Goal: Task Accomplishment & Management: Manage account settings

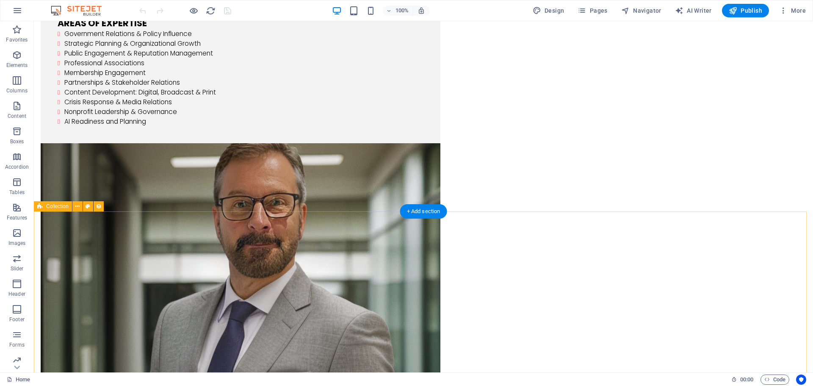
scroll to position [1185, 0]
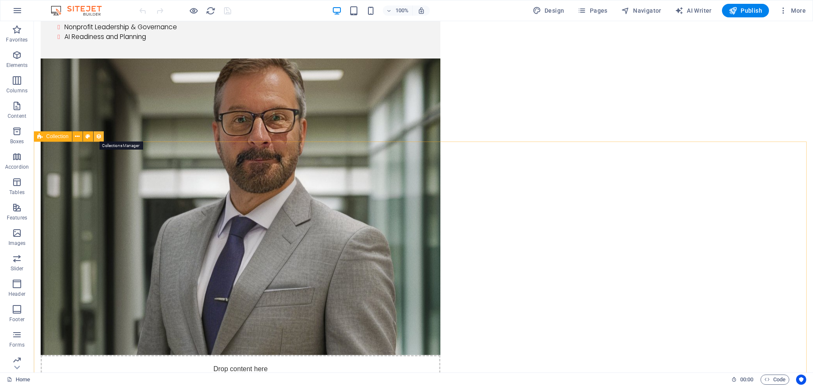
click at [97, 139] on icon at bounding box center [99, 136] width 6 height 9
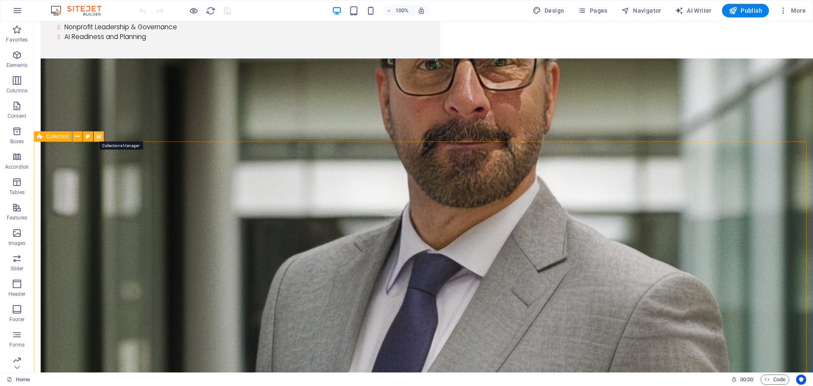
select select "columns.publishing_date_DESC"
select select "columns.status"
select select "columns.publishing_date"
select select "past"
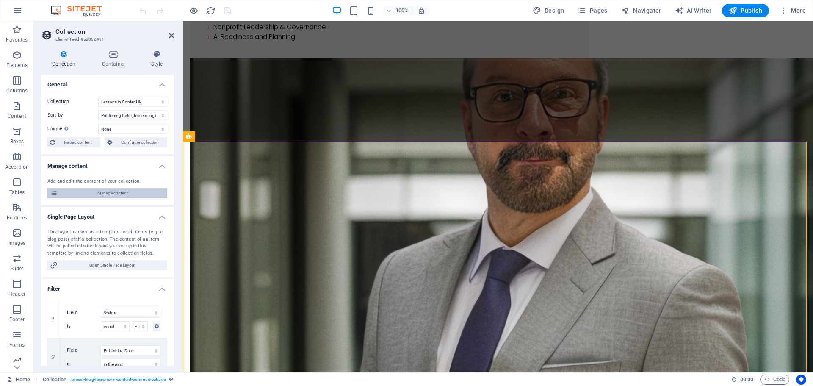
click at [100, 191] on span "Manage content" at bounding box center [112, 193] width 105 height 10
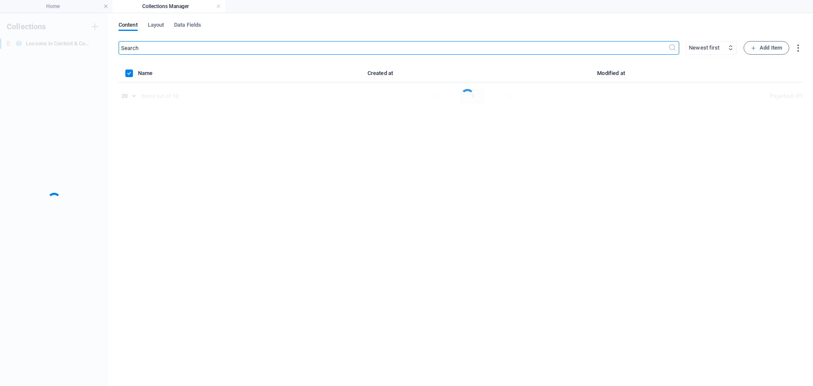
scroll to position [0, 0]
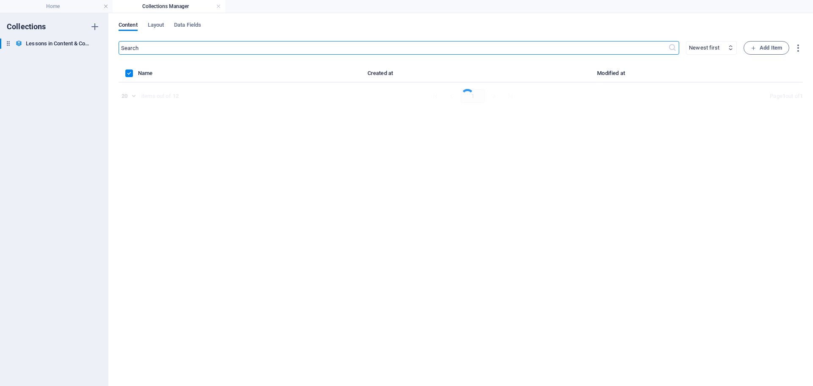
select select "columns.publishing_date_ASC"
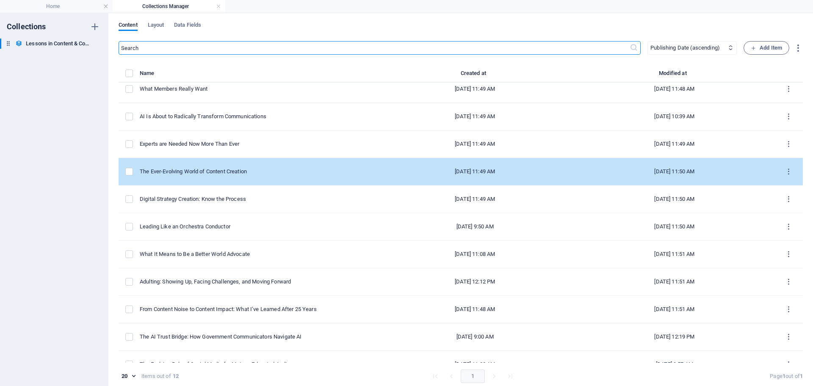
scroll to position [50, 0]
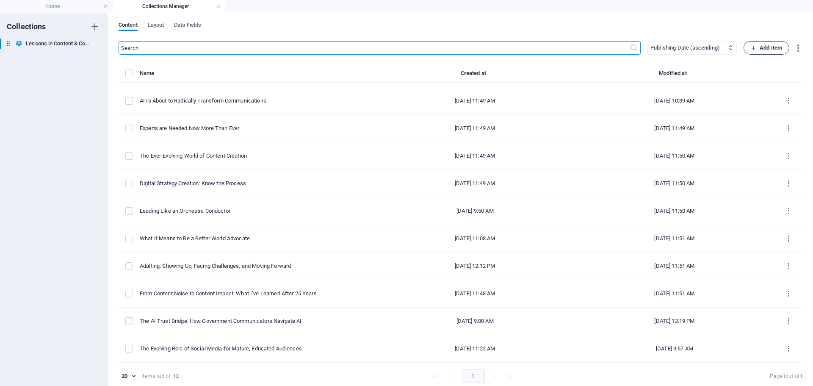
click at [761, 46] on span "Add Item" at bounding box center [765, 48] width 31 height 10
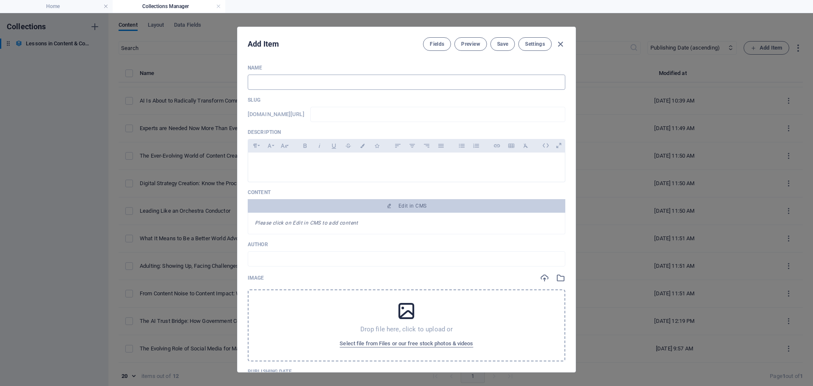
click at [337, 79] on input "text" at bounding box center [406, 81] width 317 height 15
paste input "Reframing Crisis: How to Communicate When Everything Changes Overnight"
type input "Reframing Crisis: How to Communicate When Everything Changes Overnight"
type input "reframing-crisis-how-to-communicate-when-everything-changes-overnight"
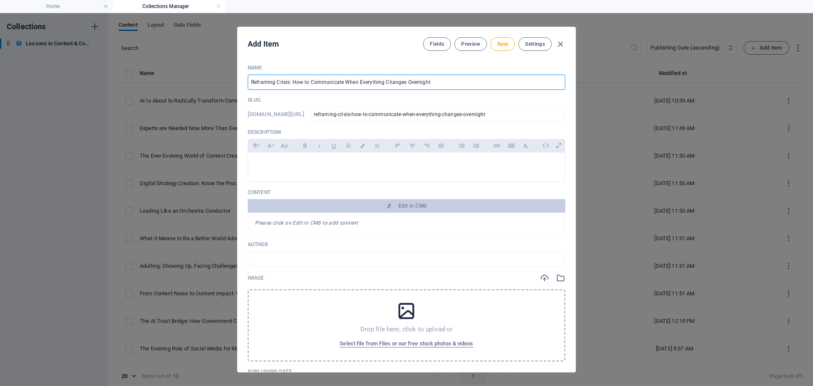
type input "Reframing Crisis: How to Communicate When Everything Changes Overnight"
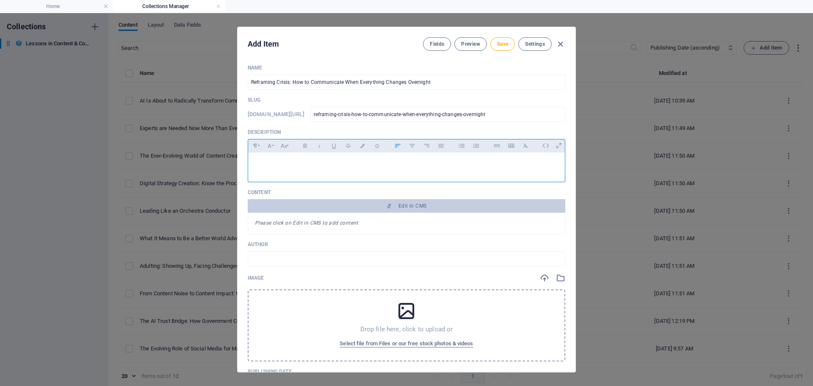
click at [284, 161] on p at bounding box center [406, 163] width 303 height 8
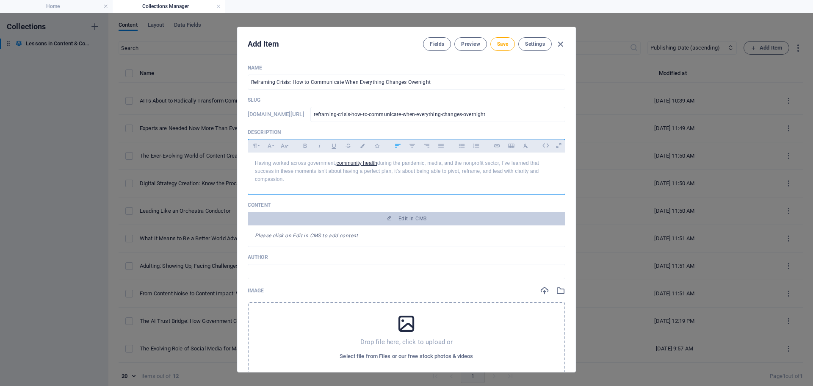
drag, startPoint x: 298, startPoint y: 184, endPoint x: 239, endPoint y: 160, distance: 63.4
click at [239, 160] on div "Name Reframing Crisis: How to Communicate When Everything Changes Overnight ​ S…" at bounding box center [406, 215] width 338 height 314
click at [270, 145] on icon "button" at bounding box center [269, 146] width 7 height 10
click at [276, 226] on link "Verdana" at bounding box center [296, 223] width 67 height 13
click at [285, 146] on button "Font Size" at bounding box center [284, 145] width 14 height 11
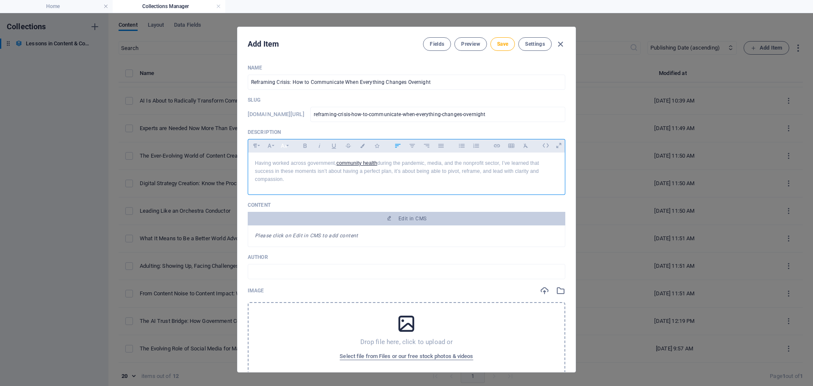
scroll to position [61, 0]
click at [289, 171] on link "18" at bounding box center [292, 175] width 30 height 13
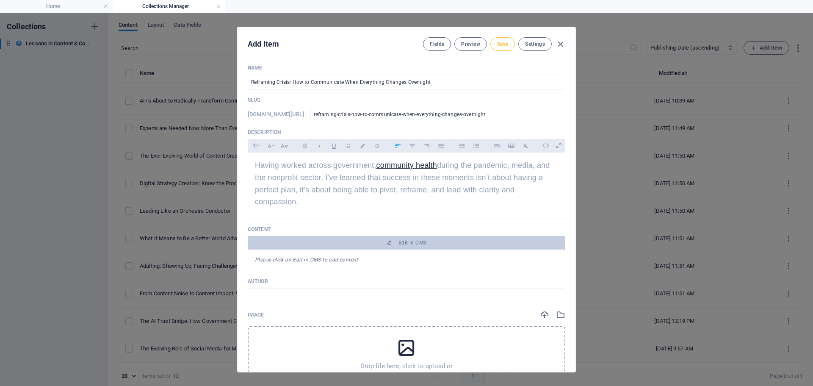
click at [501, 41] on span "Save" at bounding box center [502, 44] width 11 height 7
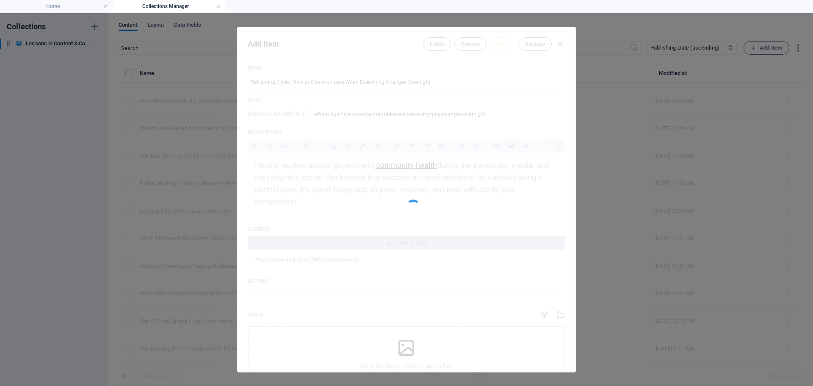
type input "reframing-crisis-how-to-communicate-when-everything-changes-overnight"
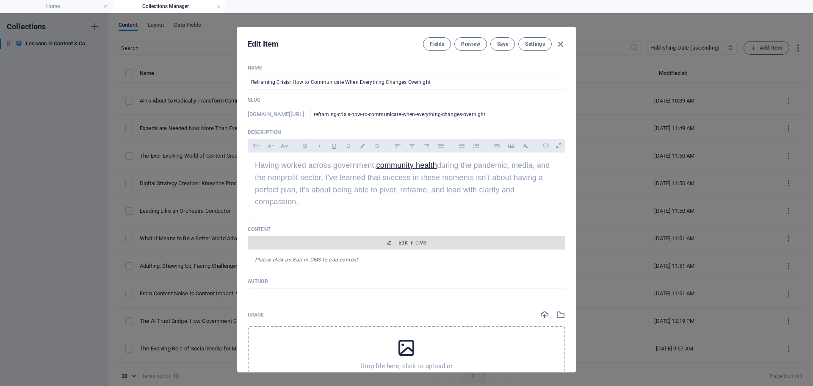
click at [401, 239] on span "Edit in CMS" at bounding box center [412, 242] width 28 height 7
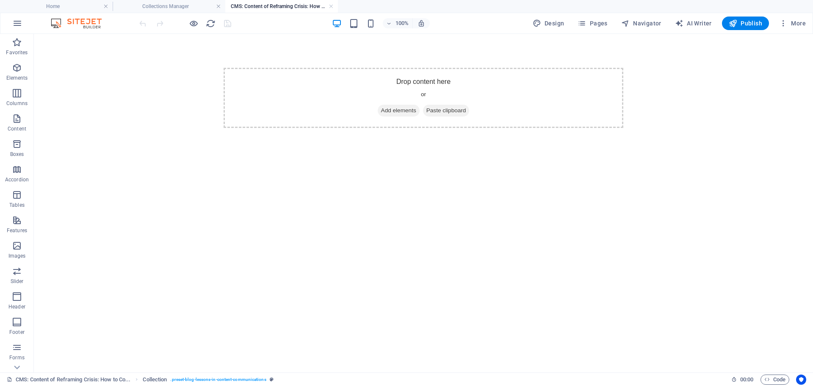
scroll to position [0, 0]
click at [18, 73] on span "Elements" at bounding box center [17, 73] width 34 height 20
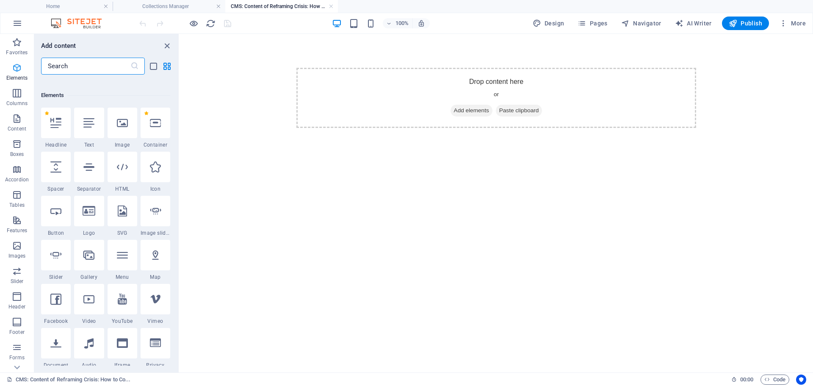
scroll to position [90, 0]
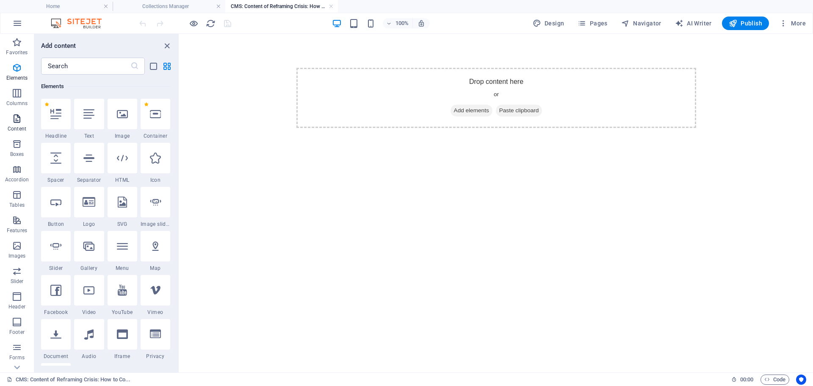
click at [16, 121] on icon "button" at bounding box center [17, 118] width 10 height 10
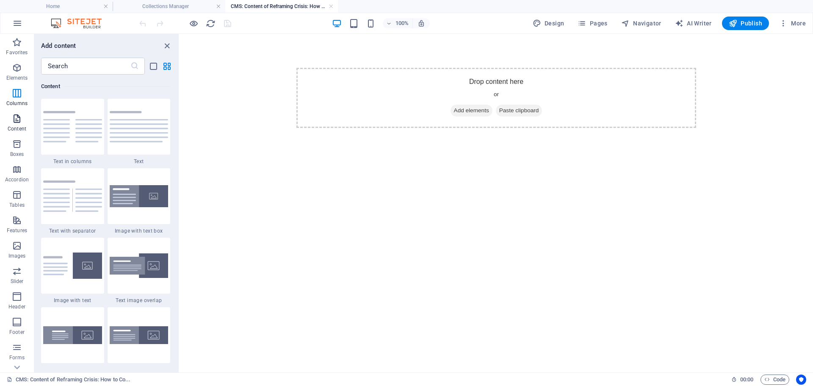
scroll to position [1481, 0]
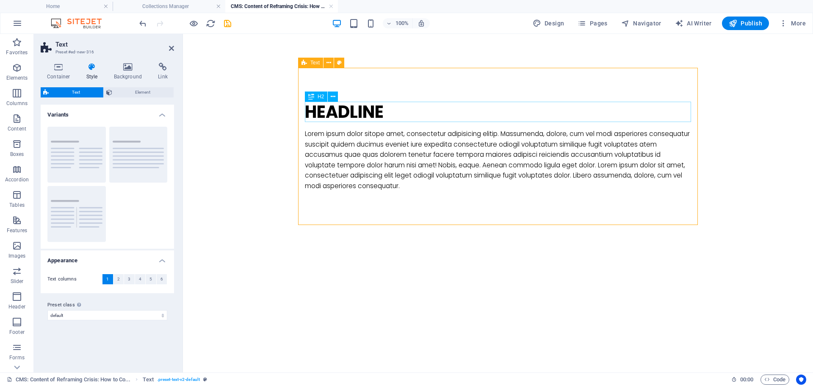
click at [403, 110] on div "Headline" at bounding box center [498, 112] width 386 height 20
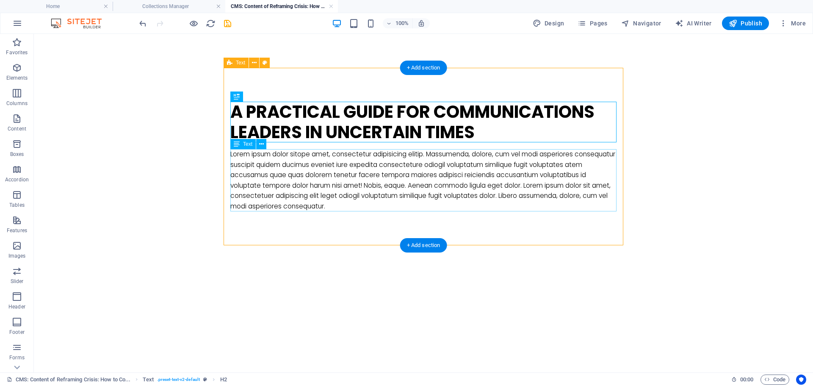
click at [360, 205] on div "Lorem ipsum dolor sitope amet, consectetur adipisicing elitip. Massumenda, dolo…" at bounding box center [423, 180] width 386 height 62
drag, startPoint x: 360, startPoint y: 205, endPoint x: 211, endPoint y: 205, distance: 149.0
click at [360, 205] on div "Lorem ipsum dolor sitope amet, consectetur adipisicing elitip. Massumenda, dolo…" at bounding box center [423, 180] width 386 height 62
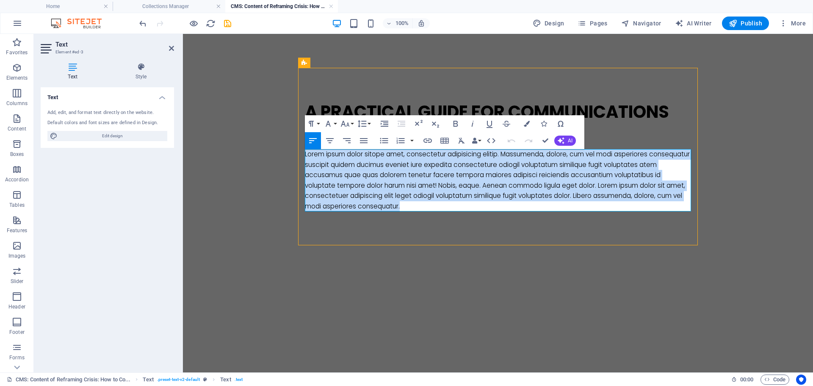
drag, startPoint x: 451, startPoint y: 204, endPoint x: 287, endPoint y: 157, distance: 170.3
click at [287, 157] on body "Skip to main content A Practical Guide for Communications Leaders in Uncertain …" at bounding box center [498, 156] width 630 height 245
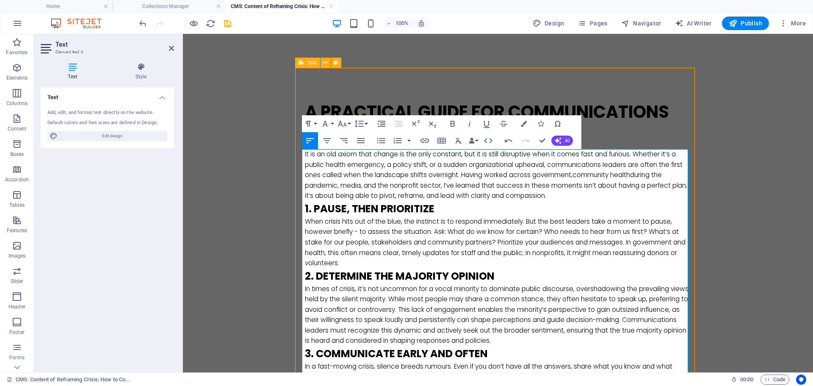
click at [573, 194] on p "It is an old axiom that change is the only constant, but it is still disruptive…" at bounding box center [498, 175] width 386 height 52
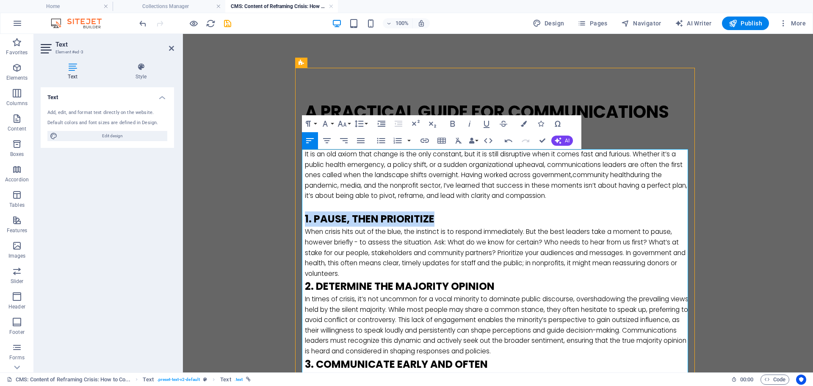
drag, startPoint x: 436, startPoint y: 218, endPoint x: 277, endPoint y: 216, distance: 159.6
click at [277, 216] on body "Skip to main content A Practical Guide for Communications Leaders in Uncertain …" at bounding box center [498, 379] width 630 height 690
click at [316, 122] on button "Paragraph Format" at bounding box center [310, 123] width 16 height 17
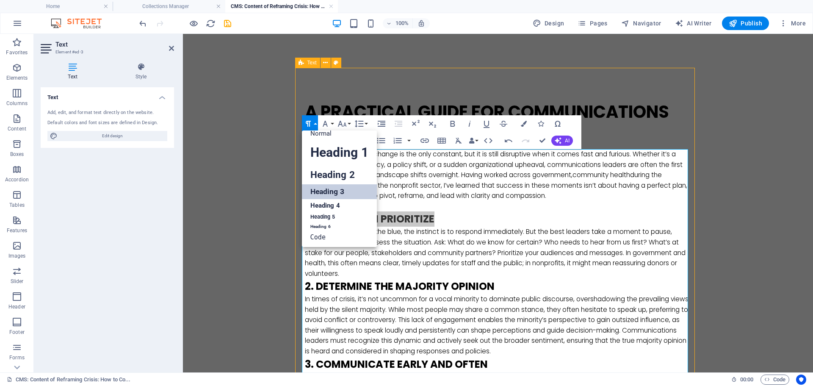
scroll to position [7, 0]
click at [326, 203] on link "Heading 4" at bounding box center [339, 205] width 75 height 13
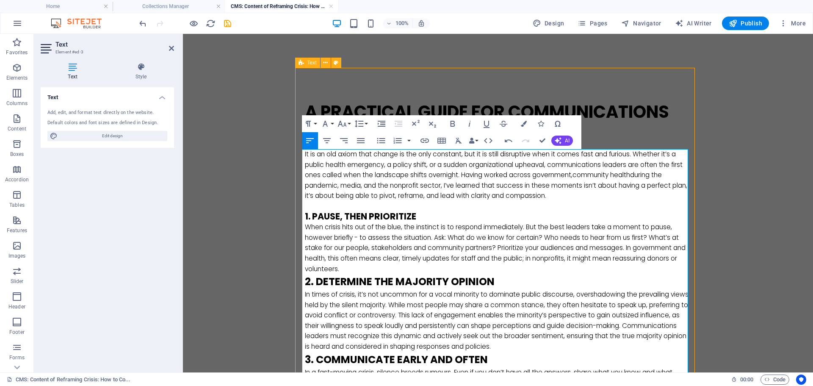
click at [375, 265] on p "When crisis hits out of the blue, the instinct is to respond immediately. But t…" at bounding box center [498, 248] width 386 height 52
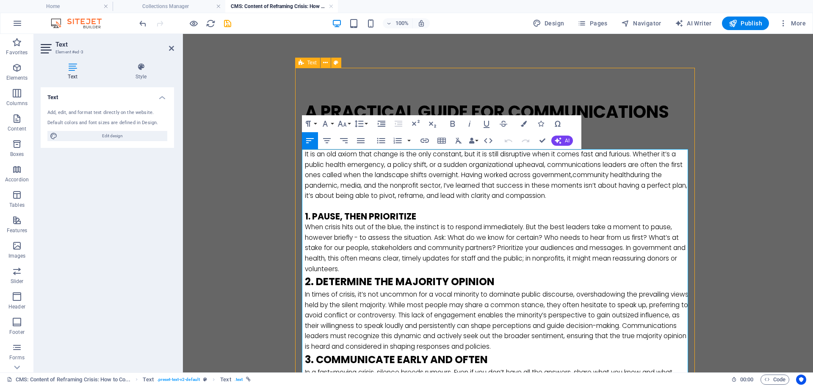
click at [379, 270] on p "When crisis hits out of the blue, the instinct is to respond immediately. But t…" at bounding box center [498, 248] width 386 height 52
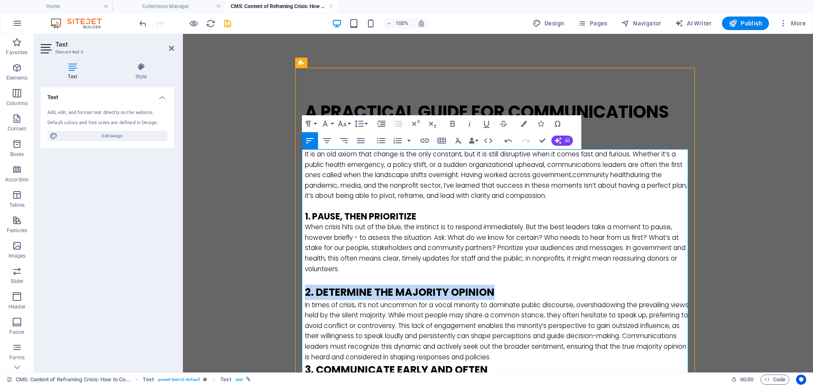
drag, startPoint x: 496, startPoint y: 290, endPoint x: 259, endPoint y: 292, distance: 236.6
click at [259, 292] on body "Skip to main content A Practical Guide for Communications Leaders in Uncertain …" at bounding box center [498, 382] width 630 height 696
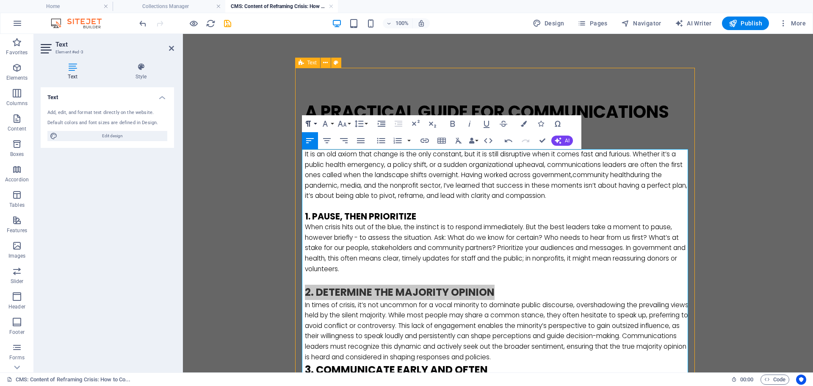
click at [314, 123] on button "Paragraph Format" at bounding box center [310, 123] width 16 height 17
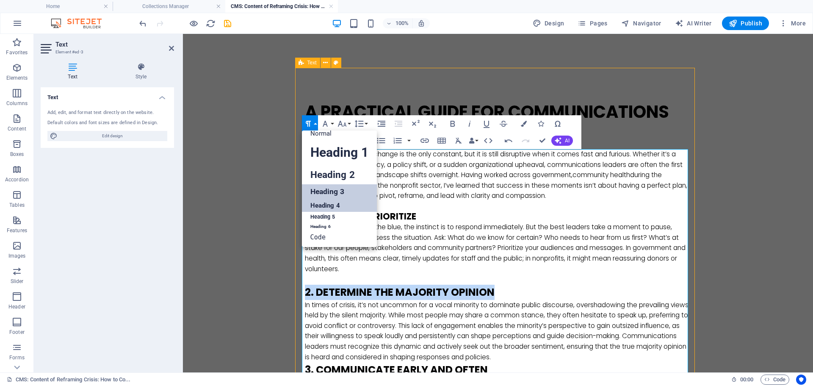
click at [324, 207] on link "Heading 4" at bounding box center [339, 205] width 75 height 13
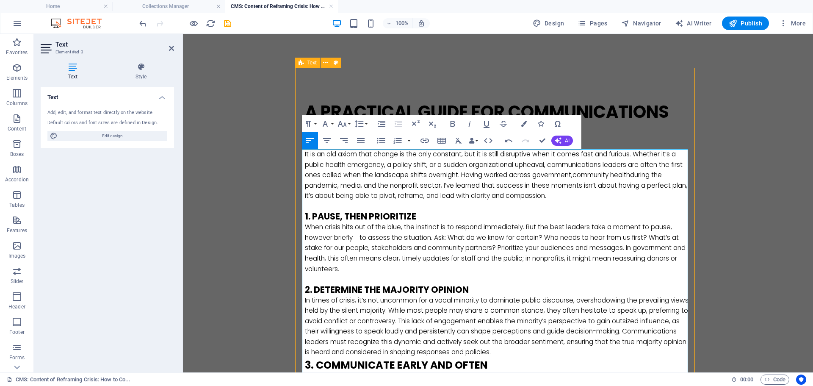
scroll to position [169, 0]
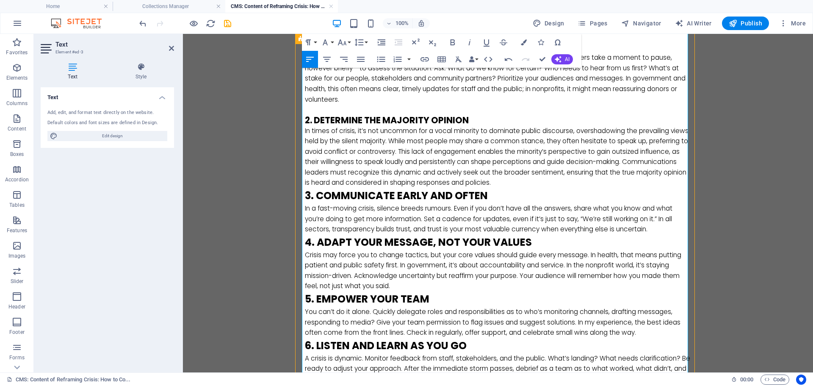
click at [574, 181] on p "In times of crisis, it’s not uncommon for a vocal minority to dominate public d…" at bounding box center [498, 157] width 386 height 62
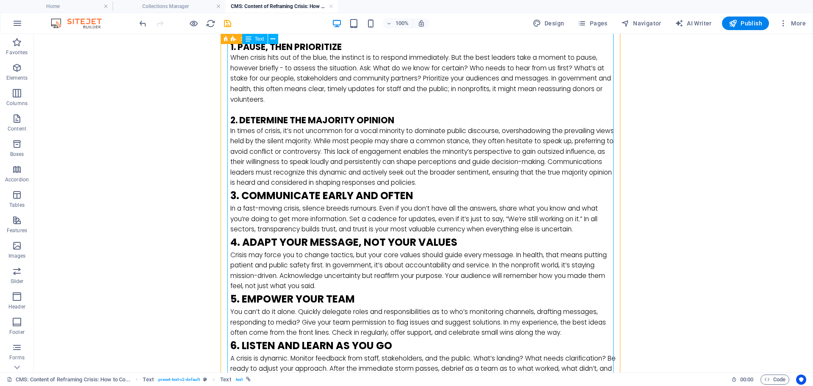
click at [514, 188] on div "It is an old axiom that change is the only constant, but it is still disruptive…" at bounding box center [423, 234] width 386 height 508
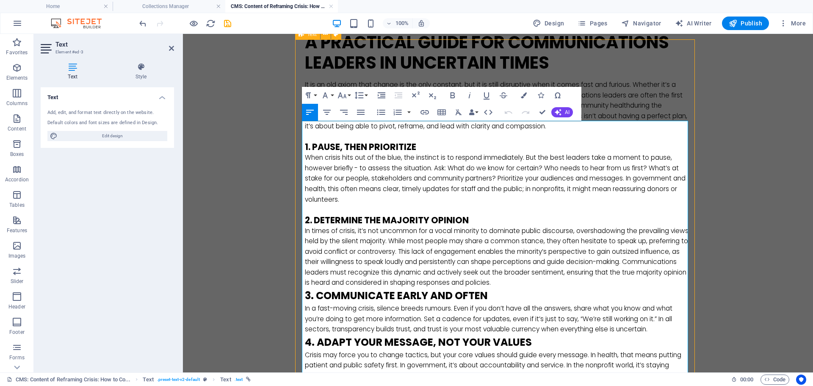
scroll to position [85, 0]
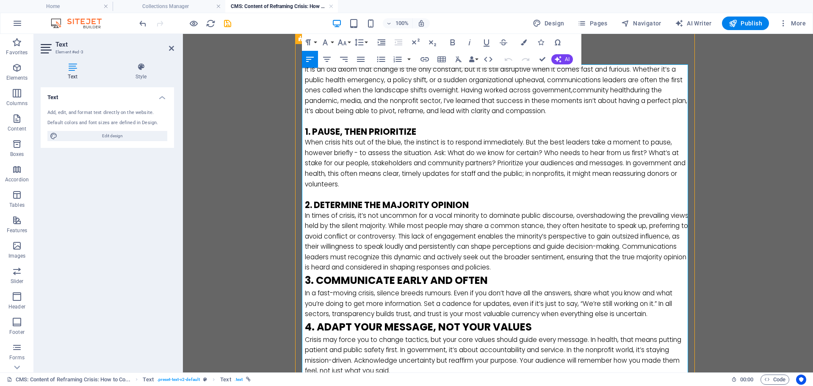
click at [571, 266] on p "In times of crisis, it’s not uncommon for a vocal minority to dominate public d…" at bounding box center [498, 241] width 386 height 62
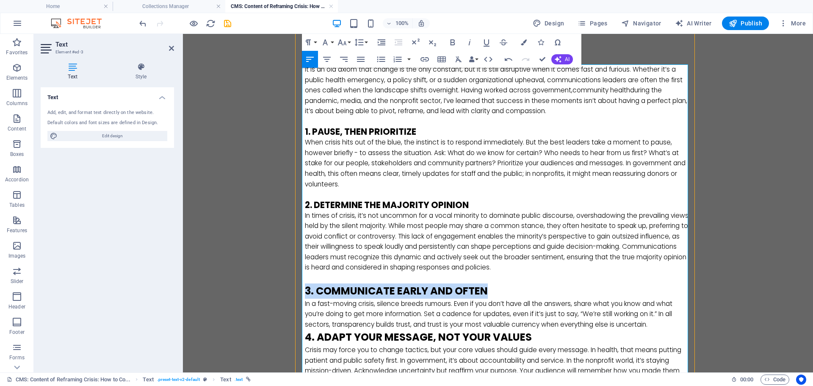
drag, startPoint x: 493, startPoint y: 289, endPoint x: 283, endPoint y: 289, distance: 209.5
click at [287, 290] on body "Skip to main content A Practical Guide for Communications Leaders in Uncertain …" at bounding box center [498, 300] width 630 height 702
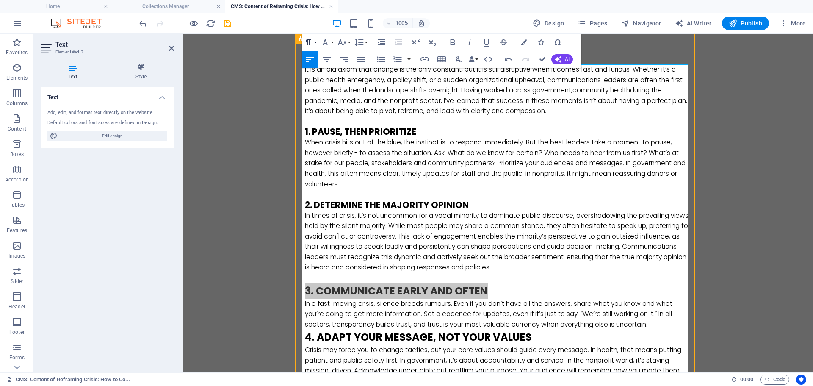
click at [312, 40] on icon "button" at bounding box center [308, 42] width 10 height 10
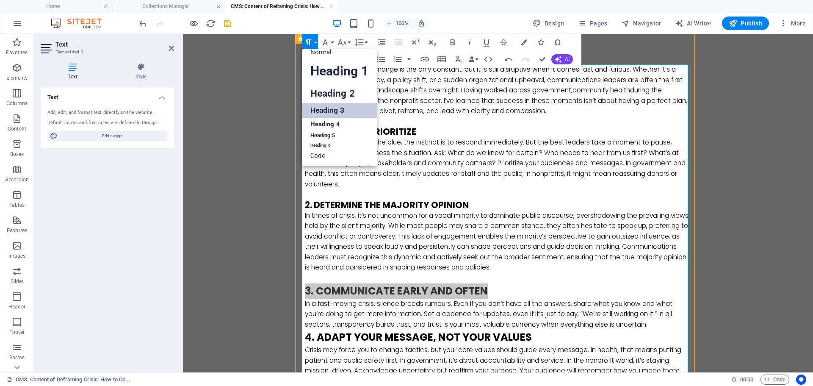
scroll to position [7, 0]
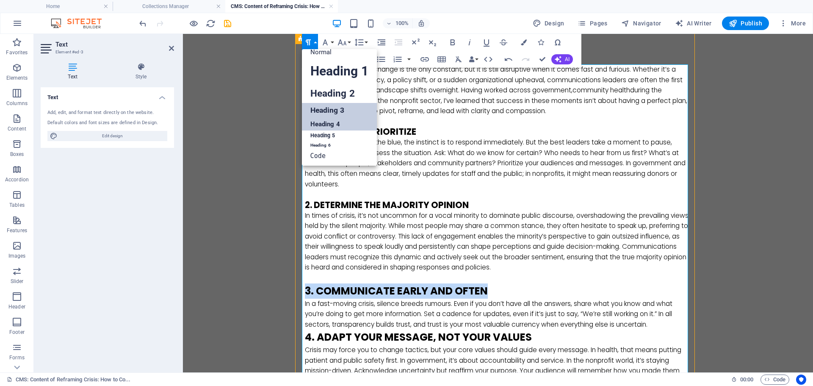
click at [320, 124] on link "Heading 4" at bounding box center [339, 124] width 75 height 13
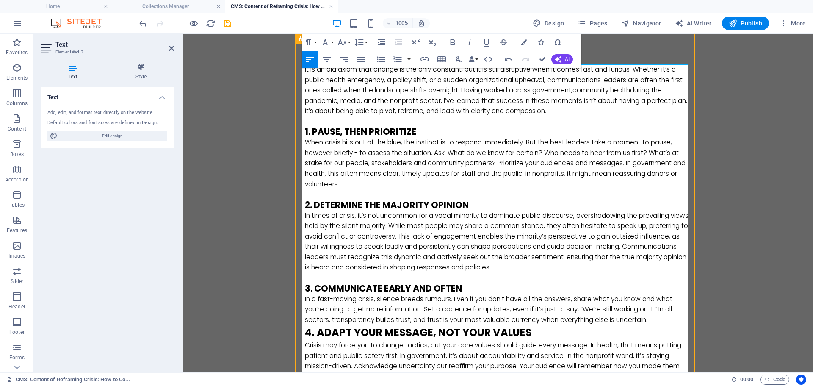
click at [478, 205] on h4 "2. Determine the Majority Opinion" at bounding box center [498, 205] width 386 height 11
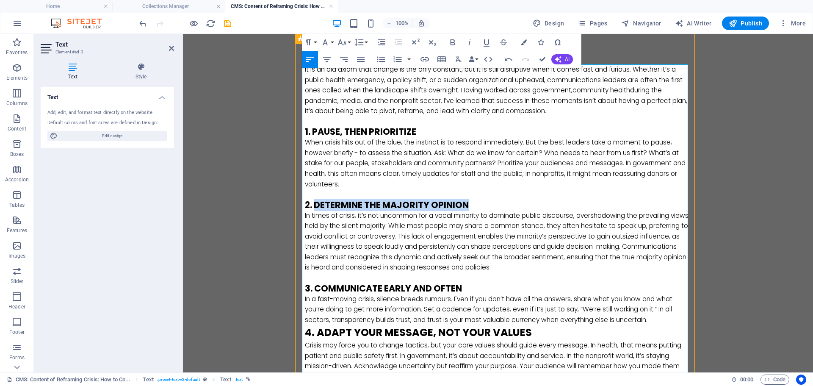
drag, startPoint x: 474, startPoint y: 204, endPoint x: 314, endPoint y: 203, distance: 160.4
click at [314, 203] on h4 "2. Determine the Majority Opinion" at bounding box center [498, 205] width 386 height 11
click at [494, 278] on p at bounding box center [498, 278] width 386 height 11
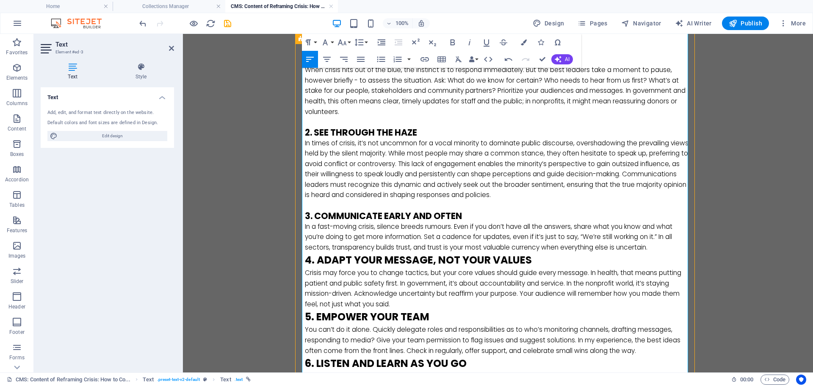
scroll to position [169, 0]
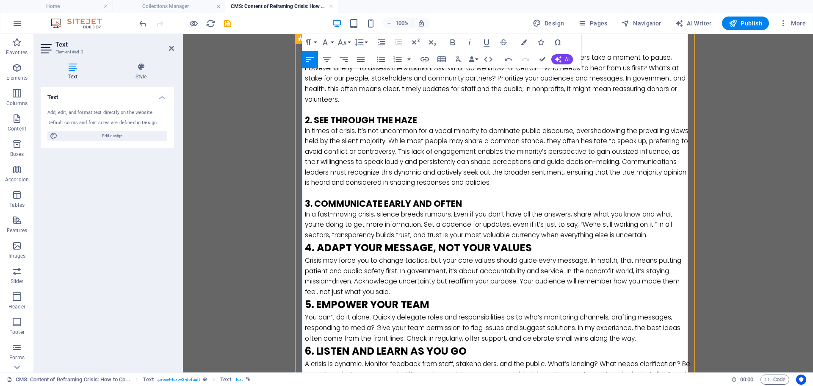
click at [659, 236] on p "In a fast-moving crisis, silence breeds rumours. Even if you don’t have all the…" at bounding box center [498, 224] width 386 height 31
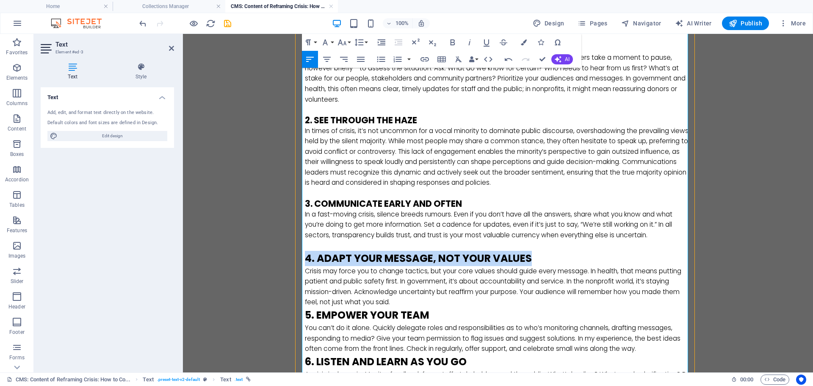
drag, startPoint x: 530, startPoint y: 258, endPoint x: 289, endPoint y: 259, distance: 241.3
click at [291, 259] on div "A Practical Guide for Communications Leaders in Uncertain Times It is an old ax…" at bounding box center [497, 218] width 413 height 707
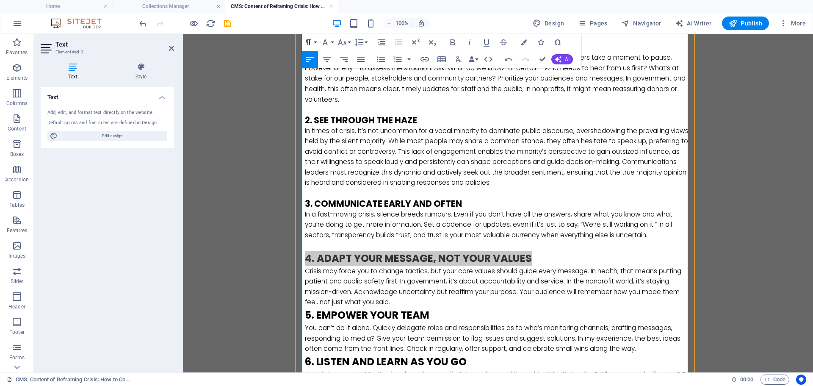
click at [315, 40] on button "Paragraph Format" at bounding box center [310, 42] width 16 height 17
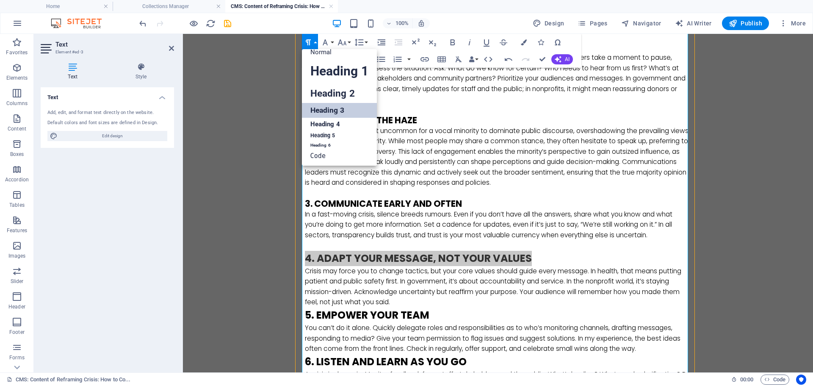
scroll to position [7, 0]
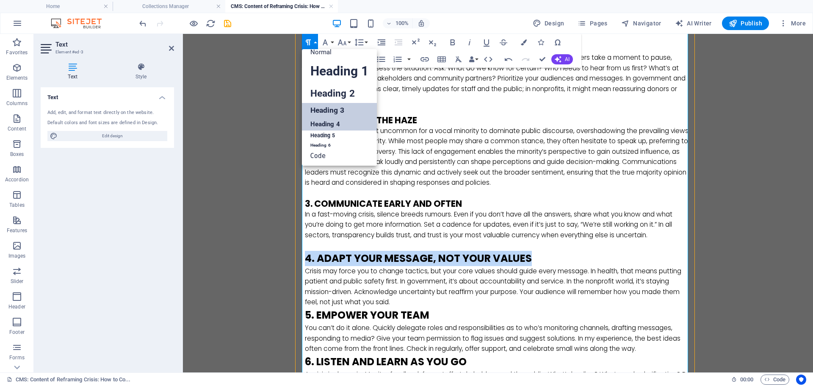
click at [319, 121] on link "Heading 4" at bounding box center [339, 124] width 75 height 13
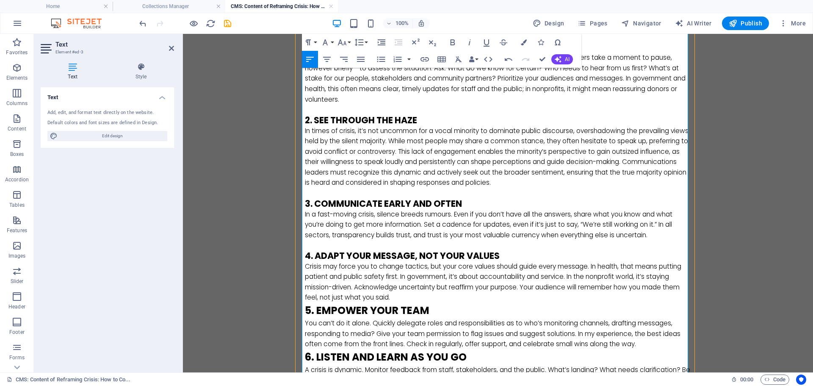
click at [417, 300] on p "Crisis may force you to change tactics, but your core values should guide every…" at bounding box center [498, 281] width 386 height 41
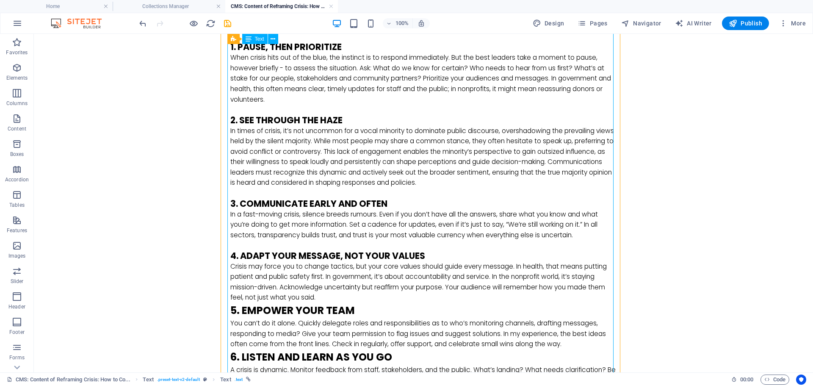
click at [408, 298] on div "It is an old axiom that change is the only constant, but it is still disruptive…" at bounding box center [423, 240] width 386 height 520
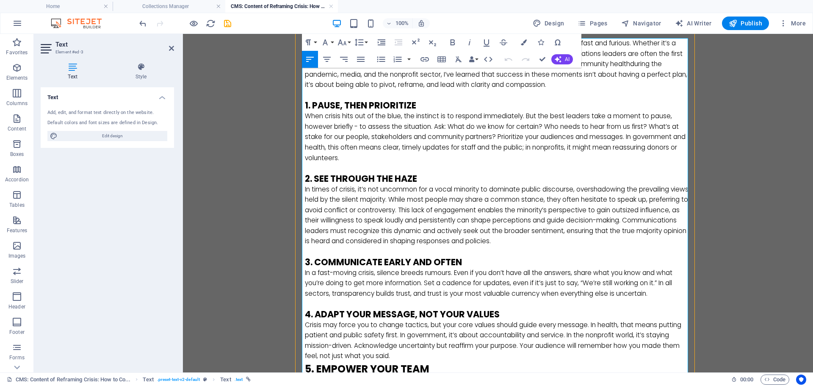
scroll to position [169, 0]
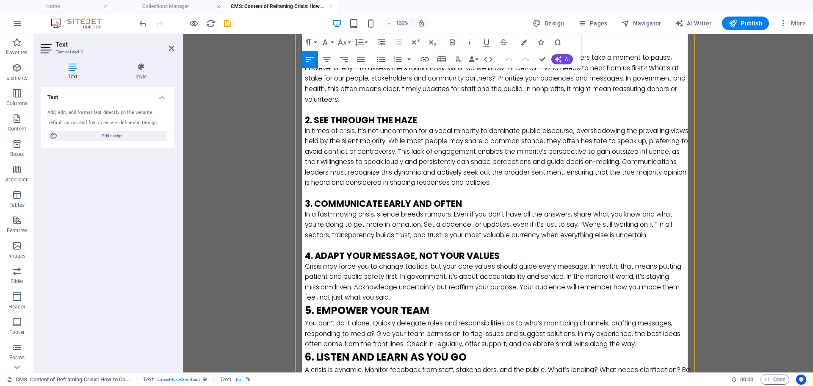
click at [404, 298] on p "Crisis may force you to change tactics, but your core values should guide every…" at bounding box center [498, 281] width 386 height 41
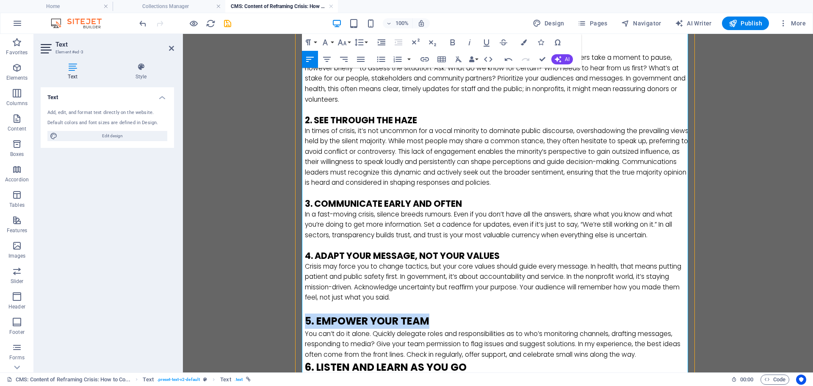
drag, startPoint x: 429, startPoint y: 319, endPoint x: 264, endPoint y: 320, distance: 165.1
click at [264, 320] on body "Skip to main content A Practical Guide for Communications Leaders in Uncertain …" at bounding box center [498, 221] width 630 height 713
click at [314, 41] on button "Paragraph Format" at bounding box center [310, 42] width 16 height 17
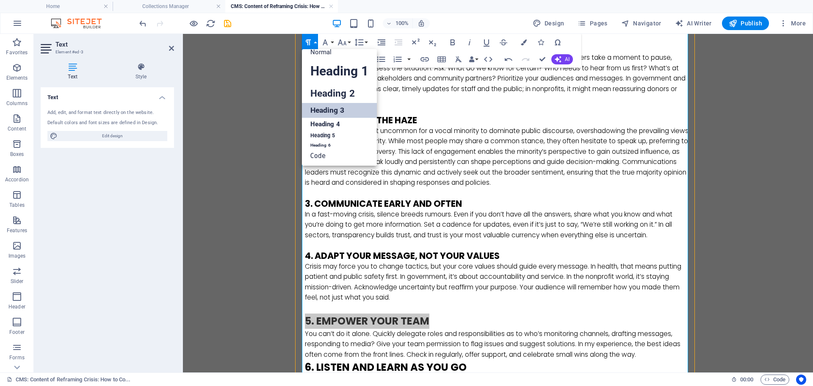
scroll to position [7, 0]
click at [316, 125] on link "Heading 4" at bounding box center [339, 124] width 75 height 13
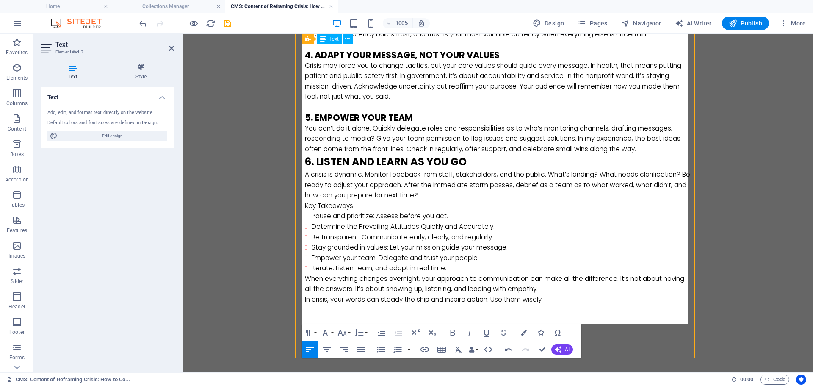
scroll to position [370, 0]
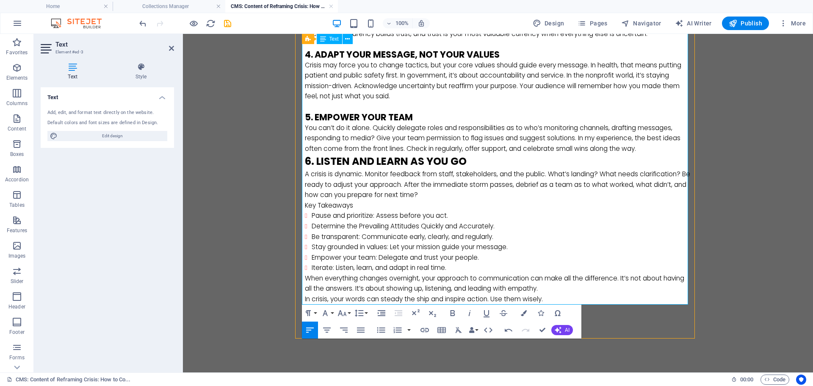
click at [657, 150] on p "You can’t do it alone. Quickly delegate roles and responsibilities as to who’s …" at bounding box center [498, 138] width 386 height 31
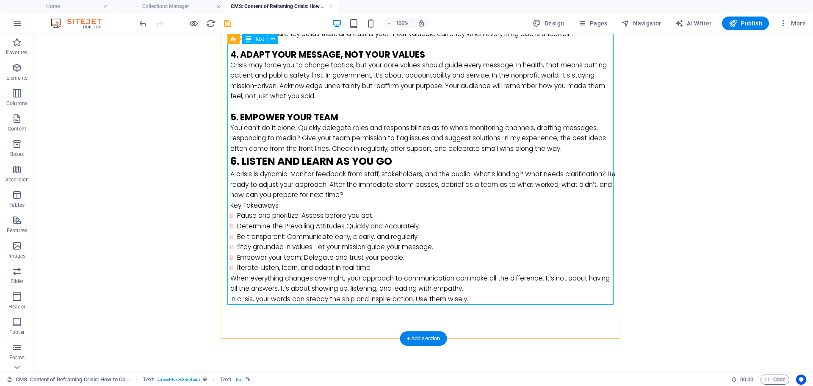
click at [578, 209] on div "It is an old axiom that change is the only constant, but it is still disruptive…" at bounding box center [423, 42] width 386 height 526
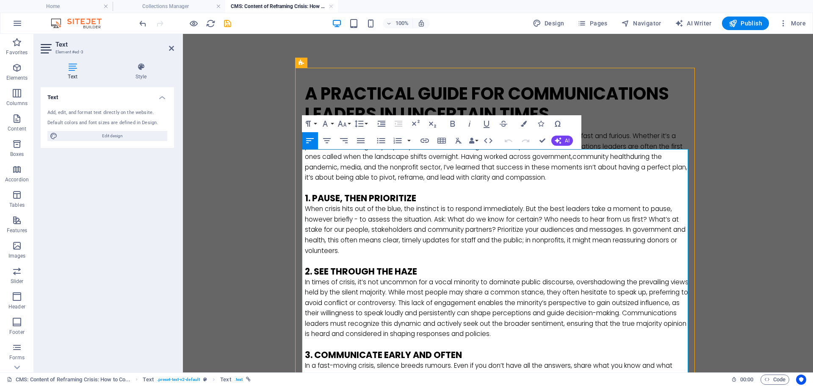
scroll to position [339, 0]
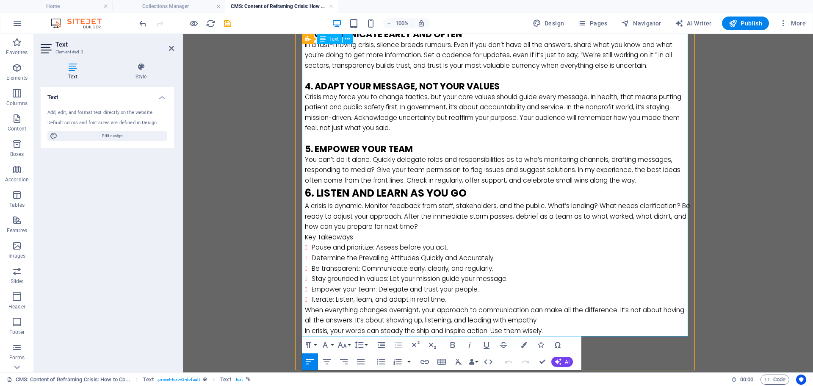
click at [642, 183] on p "You can’t do it alone. Quickly delegate roles and responsibilities as to who’s …" at bounding box center [498, 169] width 386 height 31
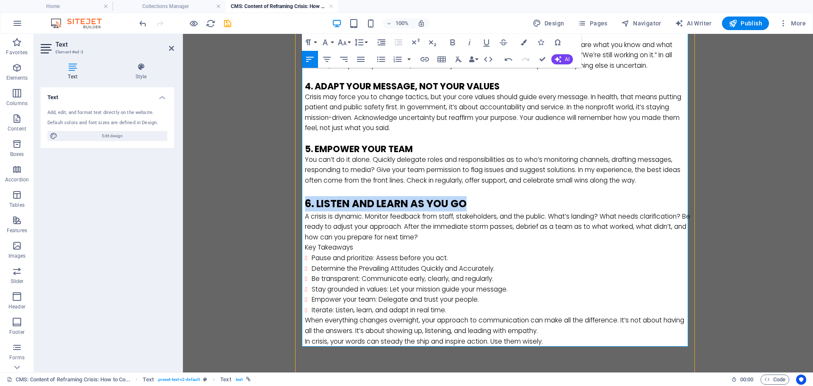
drag, startPoint x: 464, startPoint y: 204, endPoint x: 273, endPoint y: 204, distance: 190.9
click at [273, 204] on body "Skip to main content A Practical Guide for Communications Leaders in Uncertain …" at bounding box center [498, 54] width 630 height 719
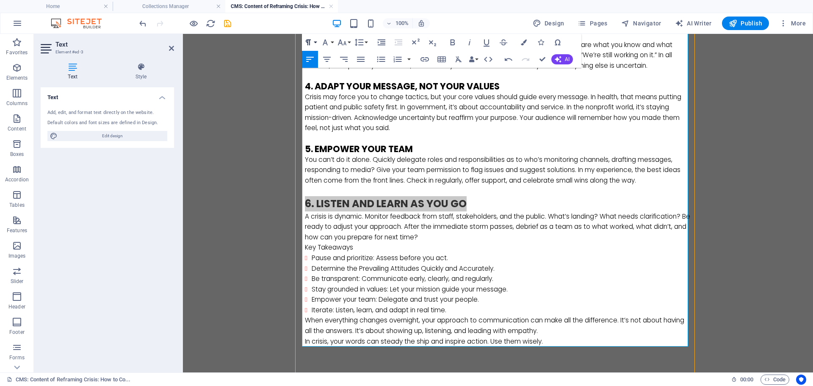
click at [315, 42] on button "Paragraph Format" at bounding box center [310, 42] width 16 height 17
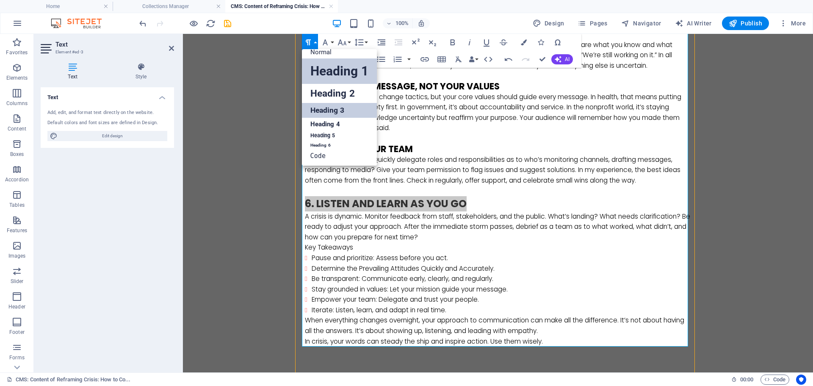
scroll to position [7, 0]
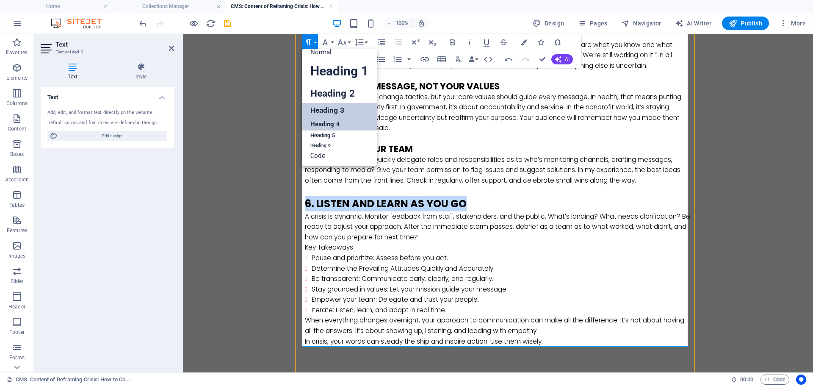
click at [315, 123] on link "Heading 4" at bounding box center [339, 124] width 75 height 13
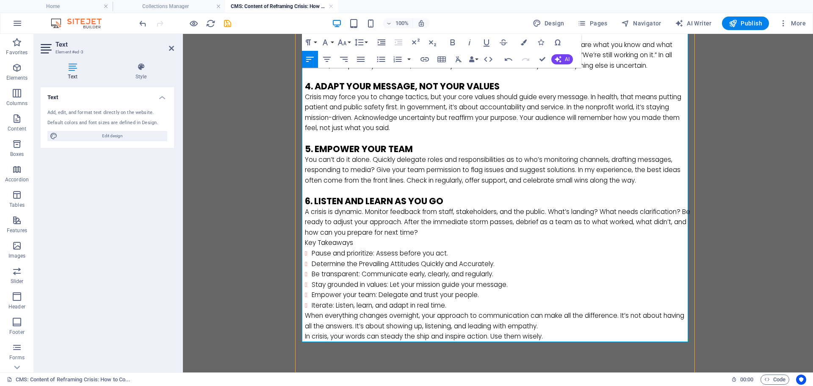
click at [451, 237] on p "A crisis is dynamic. Monitor feedback from staff, stakeholders, and the public.…" at bounding box center [498, 222] width 386 height 31
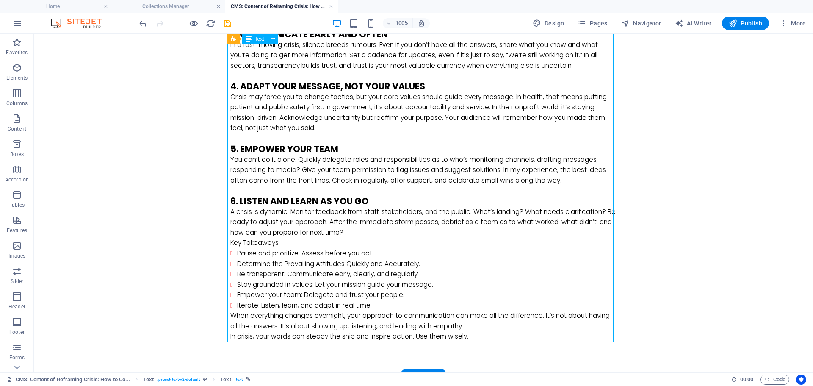
click at [451, 237] on div "It is an old axiom that change is the only constant, but it is still disruptive…" at bounding box center [423, 75] width 386 height 531
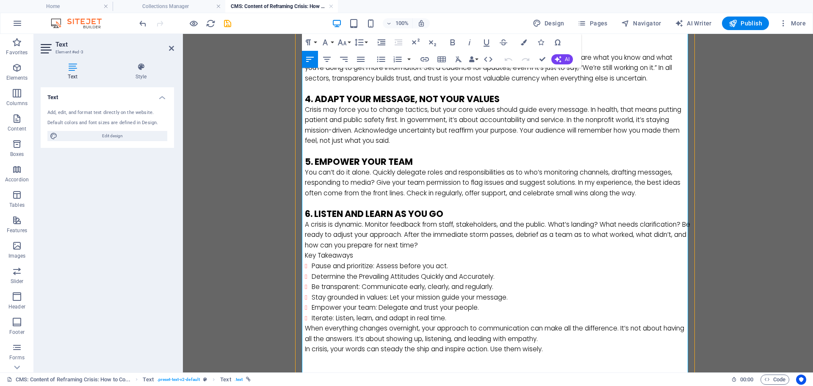
scroll to position [339, 0]
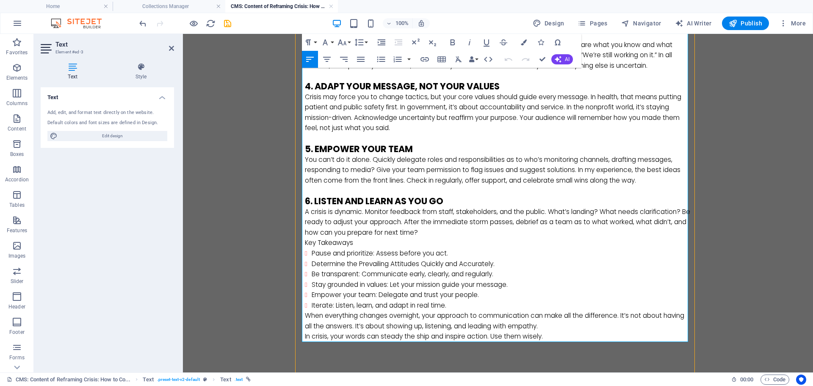
click at [442, 229] on p "A crisis is dynamic. Monitor feedback from staff, stakeholders, and the public.…" at bounding box center [498, 222] width 386 height 31
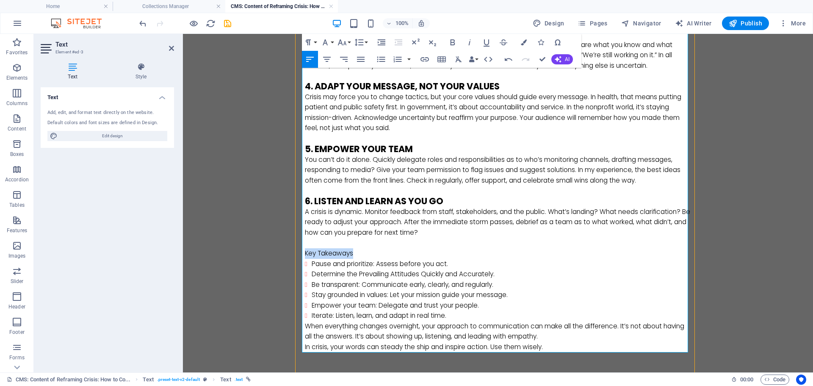
drag, startPoint x: 359, startPoint y: 254, endPoint x: 280, endPoint y: 250, distance: 78.8
click at [280, 250] on body "Skip to main content A Practical Guide for Communications Leaders in Uncertain …" at bounding box center [498, 57] width 630 height 725
click at [314, 42] on button "Paragraph Format" at bounding box center [310, 42] width 16 height 17
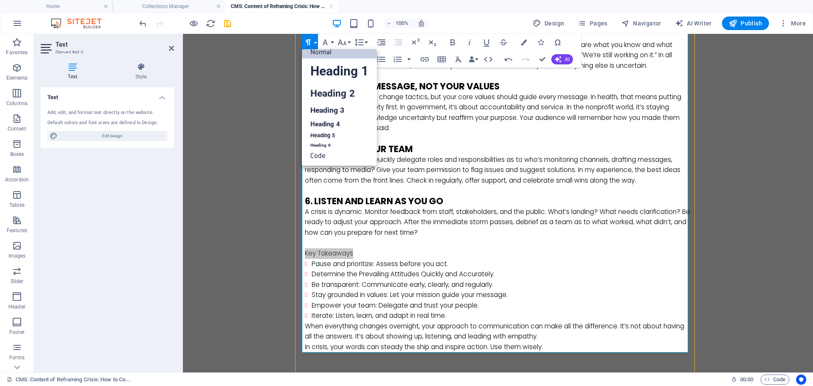
scroll to position [7, 0]
click at [316, 108] on link "Heading 3" at bounding box center [339, 110] width 75 height 15
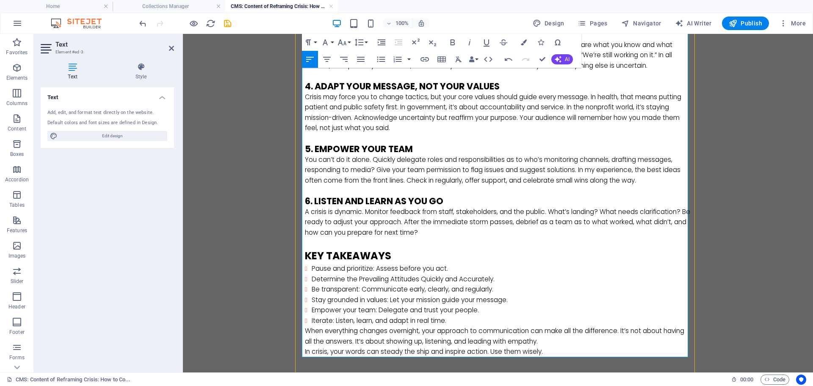
click at [402, 258] on h3 "Key Takeaways" at bounding box center [498, 255] width 386 height 15
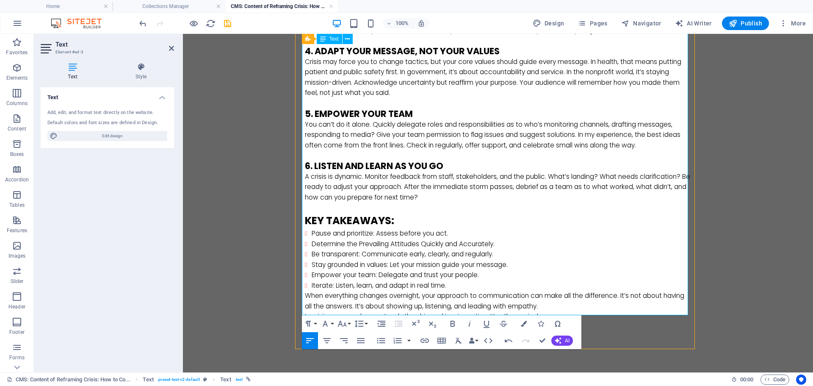
scroll to position [391, 0]
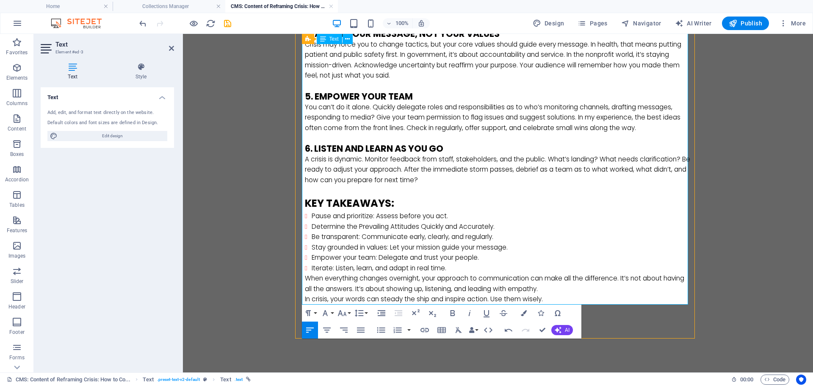
click at [305, 279] on p "When everything changes overnight, your approach to communication can make all …" at bounding box center [498, 283] width 386 height 21
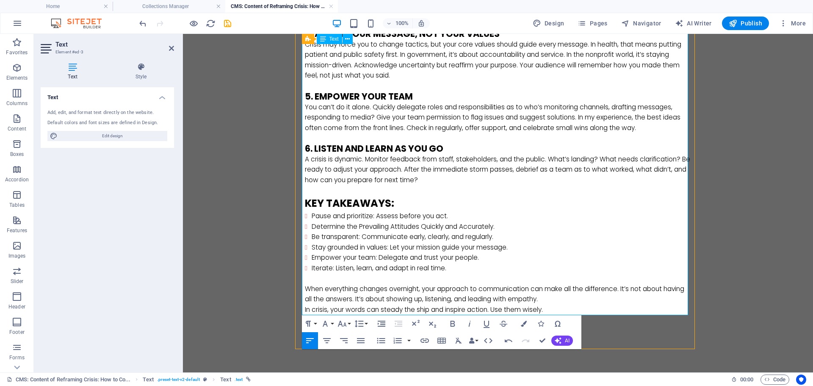
click at [491, 308] on p "In crisis, your words can steady the ship and inspire action. Use them wisely." at bounding box center [498, 309] width 386 height 11
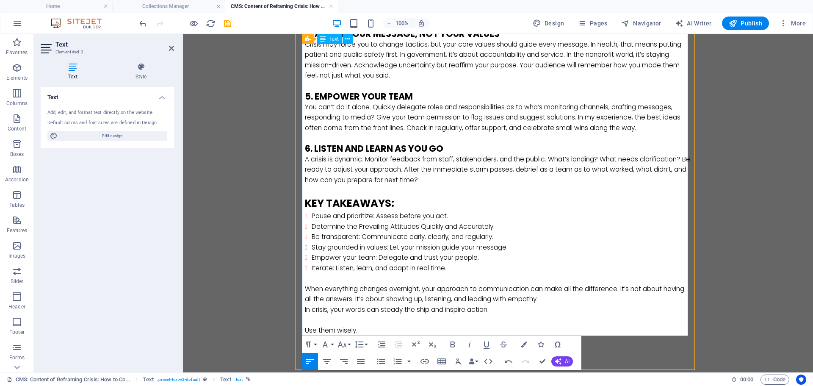
click at [305, 310] on p "In crisis, your words can steady the ship and inspire action." at bounding box center [498, 309] width 386 height 11
drag, startPoint x: 562, startPoint y: 298, endPoint x: 560, endPoint y: 317, distance: 19.5
click at [562, 298] on p "When everything changes overnight, your approach to communication can make all …" at bounding box center [498, 299] width 386 height 31
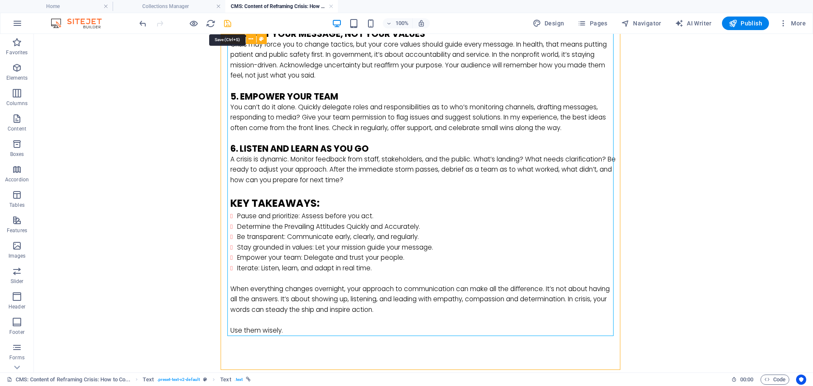
click at [226, 25] on icon "save" at bounding box center [228, 24] width 10 height 10
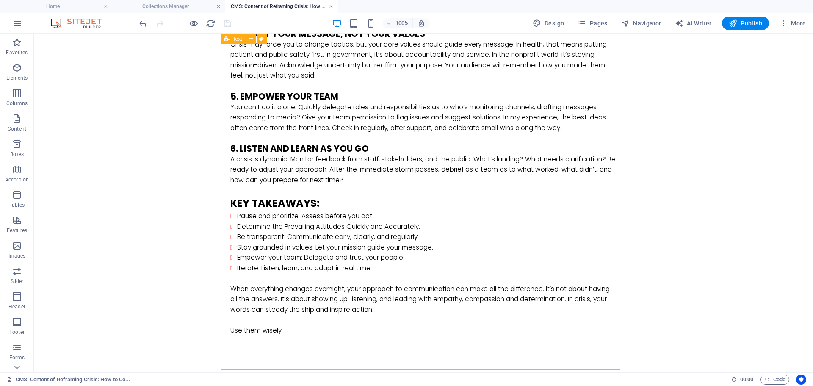
click at [330, 6] on link at bounding box center [330, 7] width 5 height 8
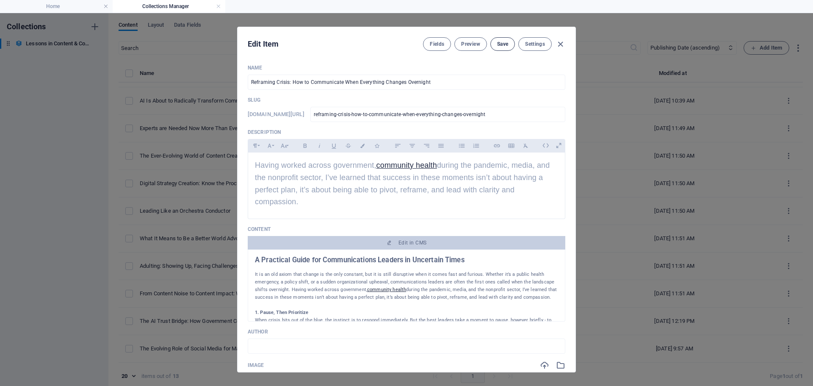
click at [501, 45] on span "Save" at bounding box center [502, 44] width 11 height 7
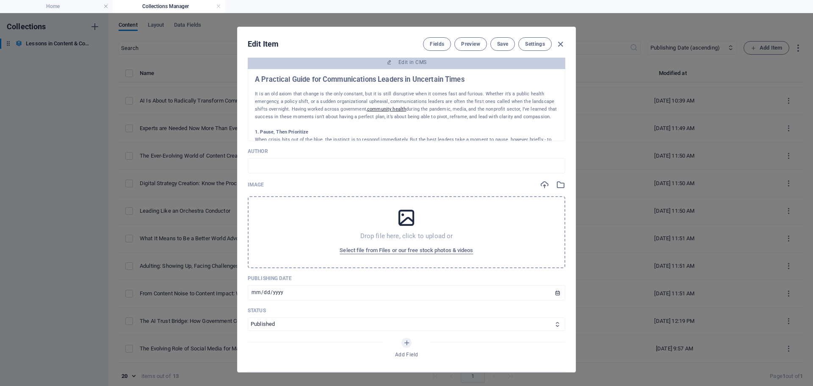
scroll to position [169, 0]
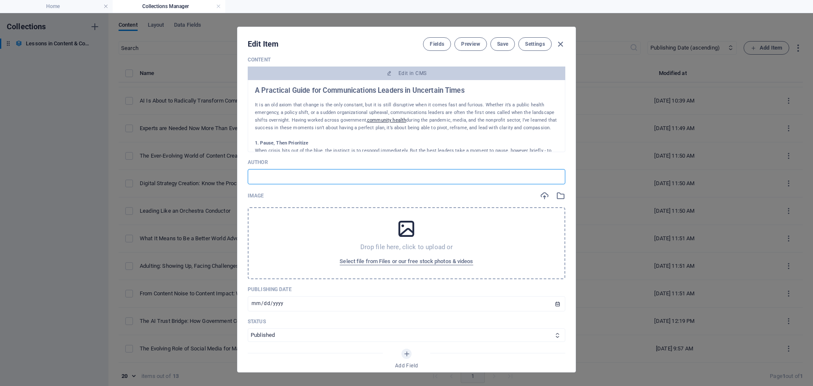
click at [290, 172] on input "text" at bounding box center [406, 176] width 317 height 15
type input "Michael Ghent"
click at [371, 262] on span "Select file from Files or our free stock photos & videos" at bounding box center [405, 261] width 133 height 10
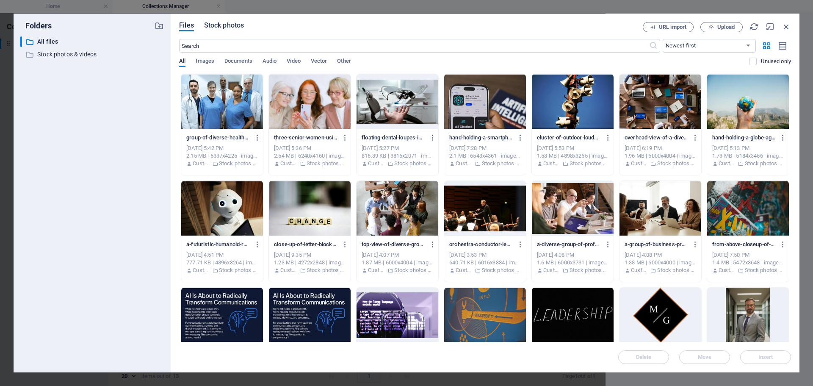
click at [234, 24] on span "Stock photos" at bounding box center [224, 25] width 40 height 10
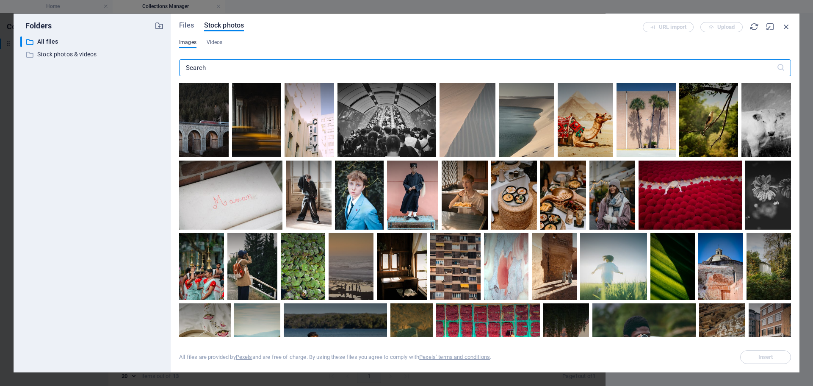
click at [214, 69] on input "text" at bounding box center [477, 67] width 597 height 17
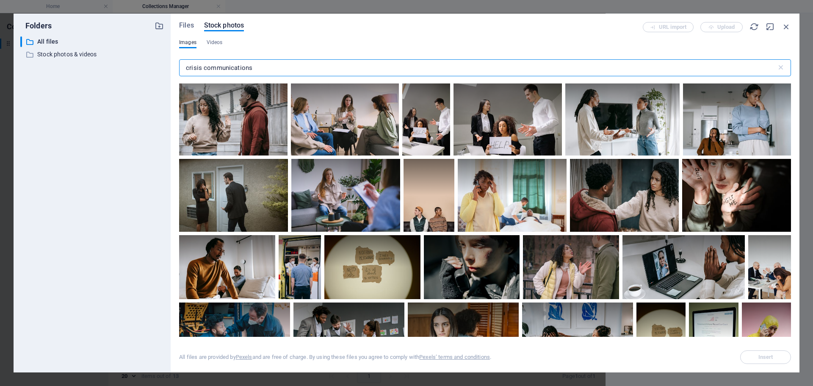
scroll to position [85, 0]
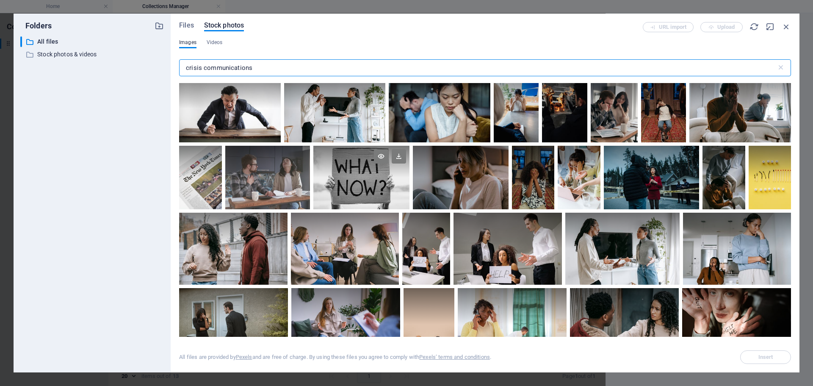
type input "crisis communications"
click at [342, 165] on div at bounding box center [361, 162] width 96 height 32
click at [759, 357] on span "Insert" at bounding box center [765, 356] width 15 height 5
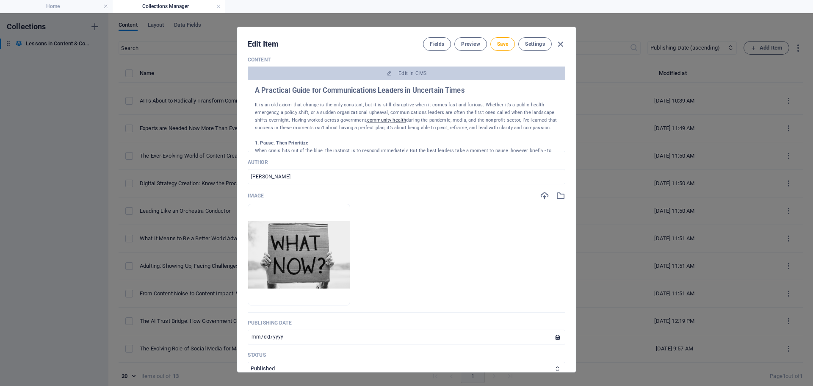
scroll to position [0, 0]
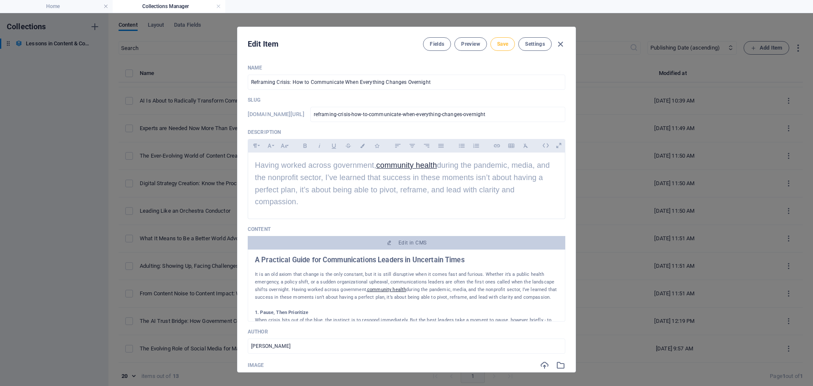
click at [499, 39] on button "Save" at bounding box center [502, 44] width 25 height 14
click at [468, 44] on span "Preview" at bounding box center [470, 44] width 19 height 7
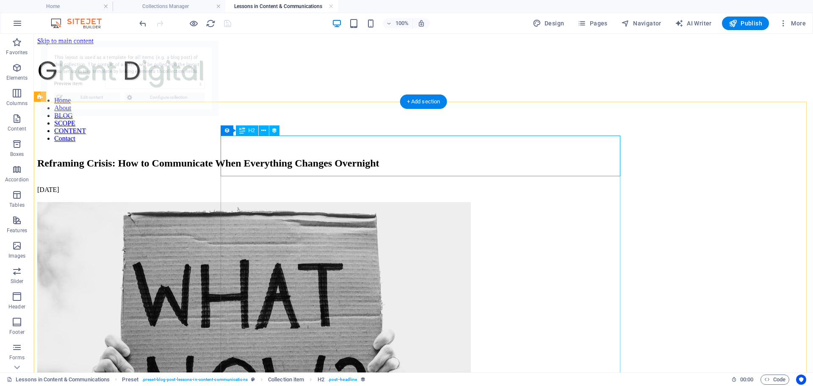
select select "68e3d8eb451eebe2c80ce344"
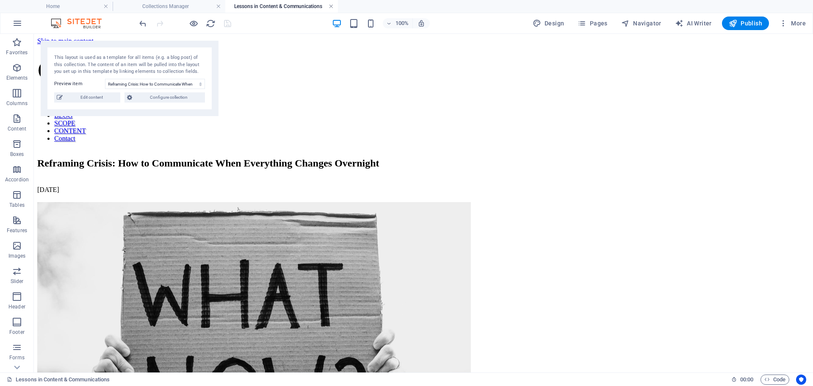
click at [330, 5] on link at bounding box center [330, 7] width 5 height 8
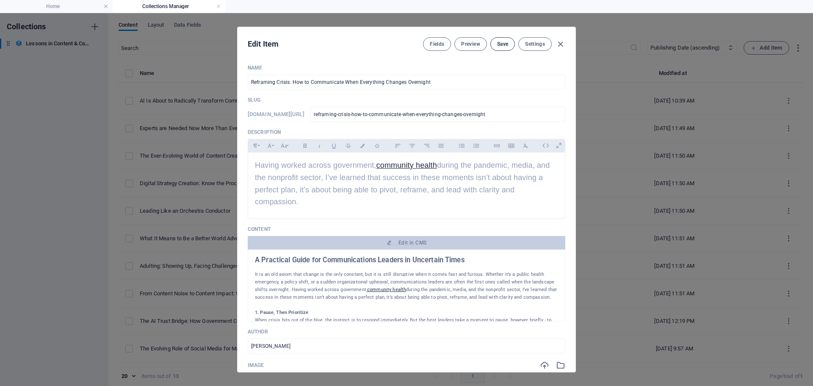
click at [498, 44] on span "Save" at bounding box center [502, 44] width 11 height 7
click at [558, 45] on icon "button" at bounding box center [560, 44] width 10 height 10
type input "reframing-crisis-how-to-communicate-when-everything-changes-overnight"
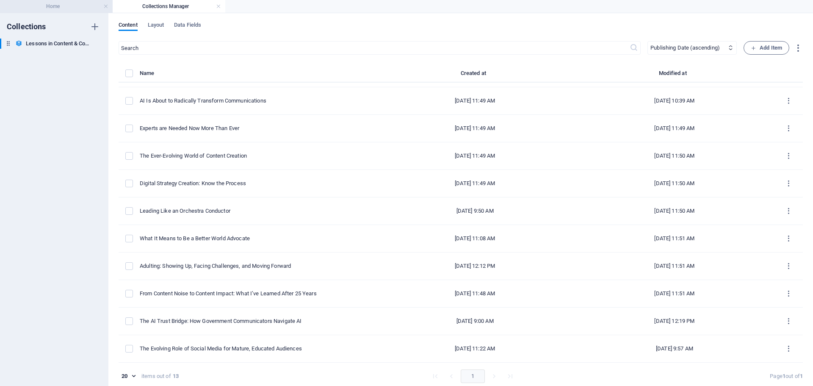
click at [88, 6] on h4 "Home" at bounding box center [56, 6] width 113 height 9
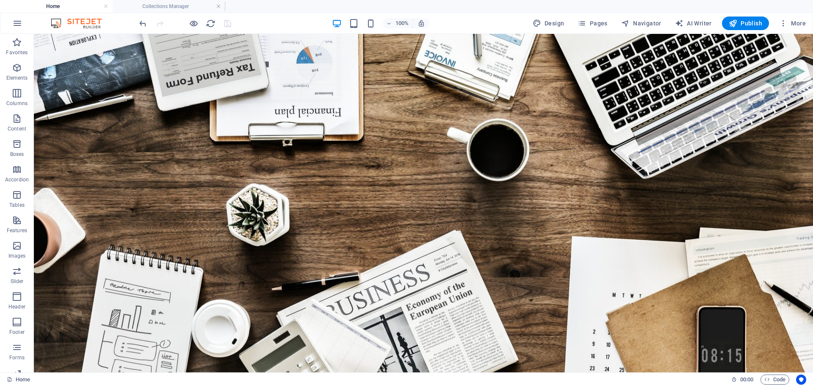
scroll to position [1185, 0]
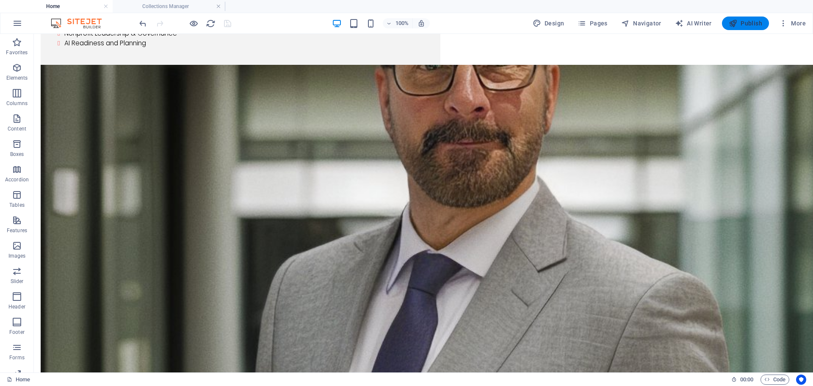
click at [734, 23] on icon "button" at bounding box center [732, 23] width 8 height 8
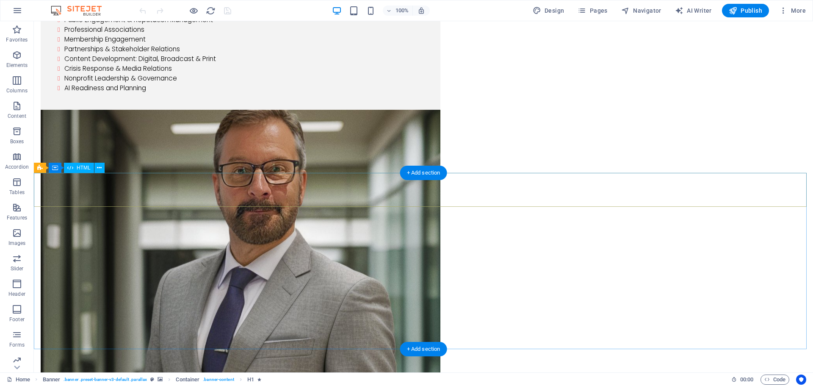
scroll to position [1185, 0]
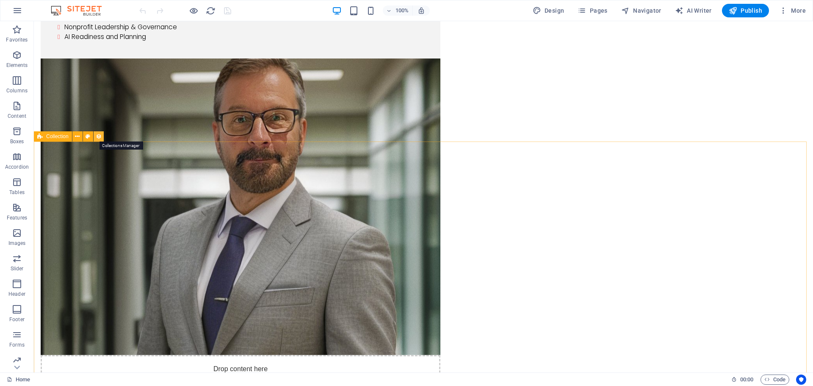
click at [99, 138] on icon at bounding box center [99, 136] width 6 height 9
select select "columns.publishing_date_DESC"
select select "columns.status"
select select "columns.publishing_date"
select select "past"
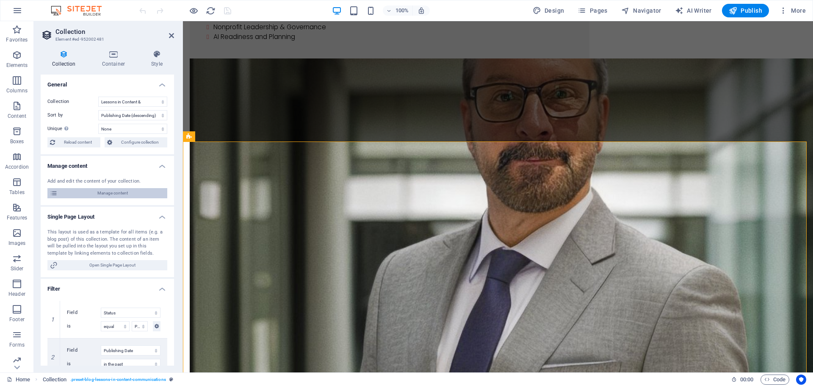
click at [101, 191] on span "Manage content" at bounding box center [112, 193] width 105 height 10
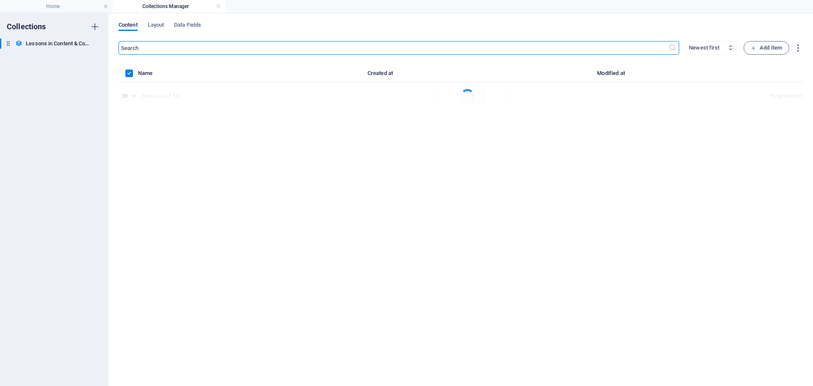
select select "columns.publishing_date_ASC"
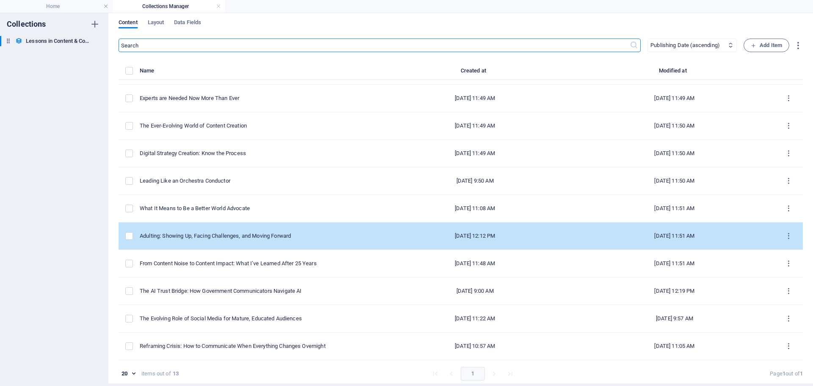
scroll to position [4, 0]
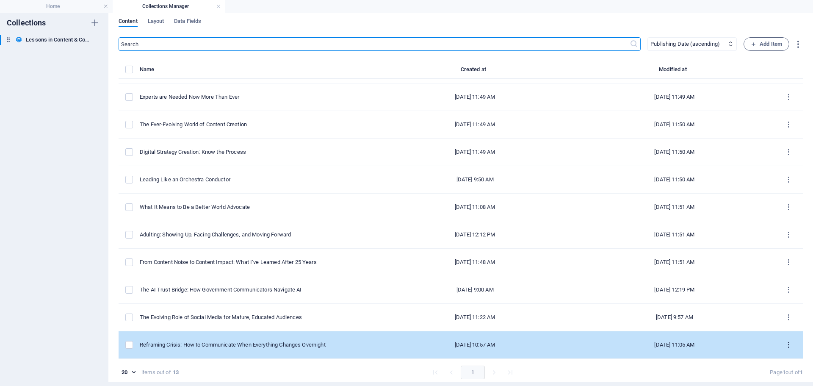
click at [786, 345] on icon "items list" at bounding box center [788, 345] width 8 height 8
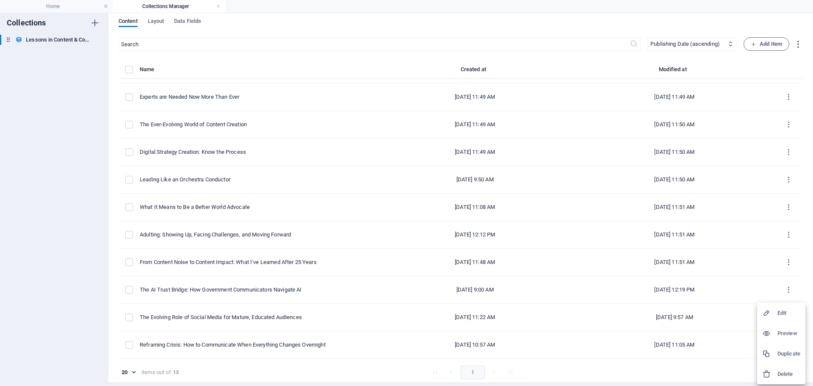
click at [780, 314] on h6 "Edit" at bounding box center [788, 313] width 23 height 10
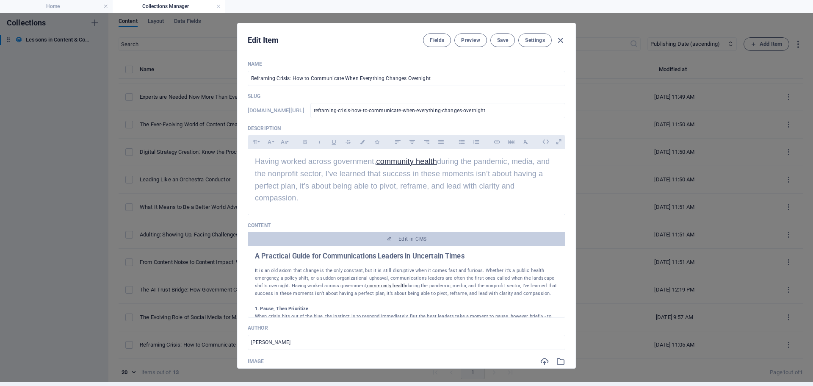
scroll to position [0, 0]
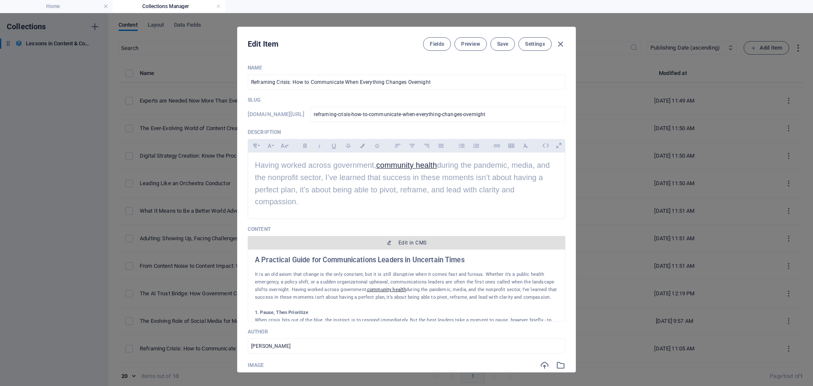
click at [437, 241] on span "Edit in CMS" at bounding box center [406, 242] width 311 height 7
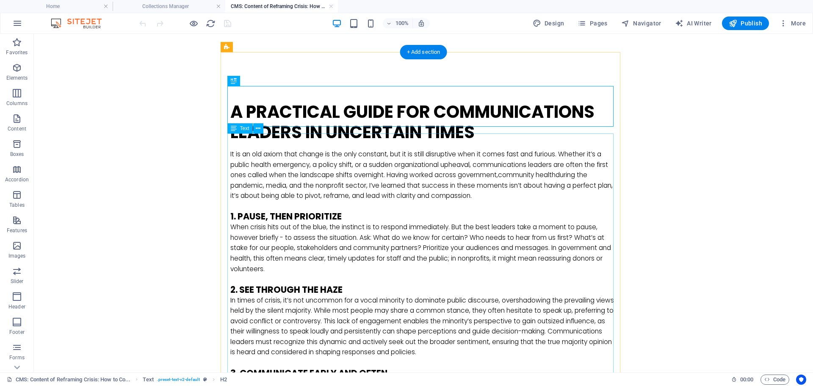
scroll to position [85, 0]
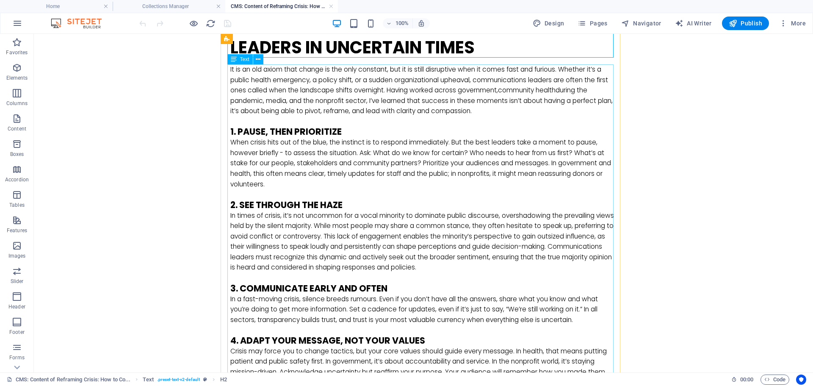
click at [493, 269] on div "It is an old axiom that change is the only constant, but it is still disruptive…" at bounding box center [423, 353] width 386 height 578
click at [491, 268] on div "It is an old axiom that change is the only constant, but it is still disruptive…" at bounding box center [423, 353] width 386 height 578
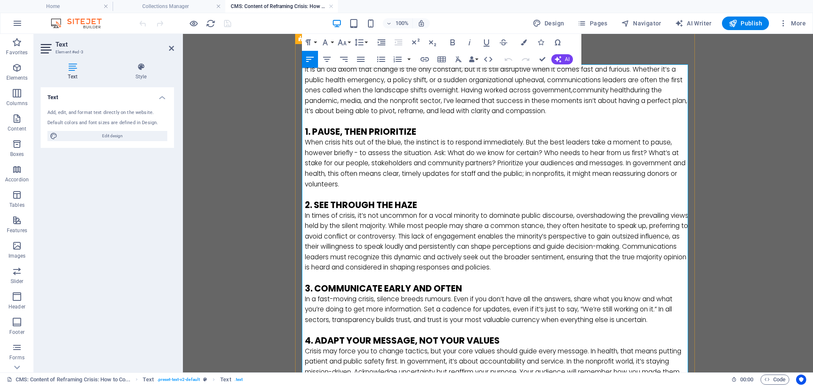
click at [571, 268] on p "In times of crisis, it’s not uncommon for a vocal minority to dominate public d…" at bounding box center [498, 241] width 386 height 62
click at [334, 273] on p "In times of crisis, it’s not uncommon for a vocal minority to dominate public d…" at bounding box center [498, 241] width 386 height 62
click at [374, 273] on p "In times of crisis, it’s not uncommon for a vocal minority to dominate public d…" at bounding box center [498, 241] width 386 height 62
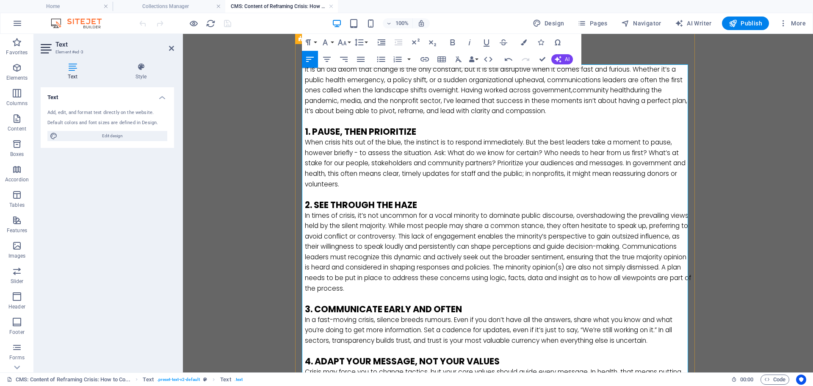
click at [372, 288] on p "In times of crisis, it’s not uncommon for a vocal minority to dominate public d…" at bounding box center [498, 251] width 386 height 83
click at [358, 278] on p "In times of crisis, it’s not uncommon for a vocal minority to dominate public d…" at bounding box center [498, 251] width 386 height 83
click at [593, 304] on p at bounding box center [498, 298] width 386 height 11
click at [563, 268] on p "In times of crisis, it’s not uncommon for a vocal minority to dominate public d…" at bounding box center [498, 251] width 386 height 83
click at [317, 277] on p "In times of crisis, it’s not uncommon for a vocal minority to dominate public d…" at bounding box center [498, 251] width 386 height 83
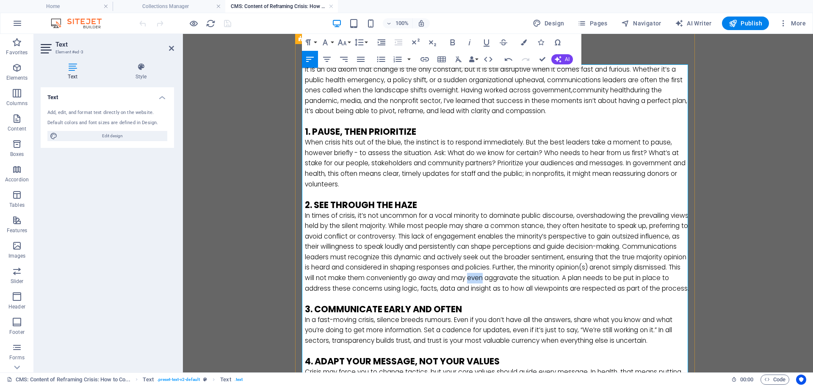
drag, startPoint x: 556, startPoint y: 277, endPoint x: 541, endPoint y: 276, distance: 14.4
click at [541, 276] on p "In times of crisis, it’s not uncommon for a vocal minority to dominate public d…" at bounding box center [498, 251] width 386 height 83
click at [661, 279] on p "In times of crisis, it’s not uncommon for a vocal minority to dominate public d…" at bounding box center [498, 251] width 386 height 83
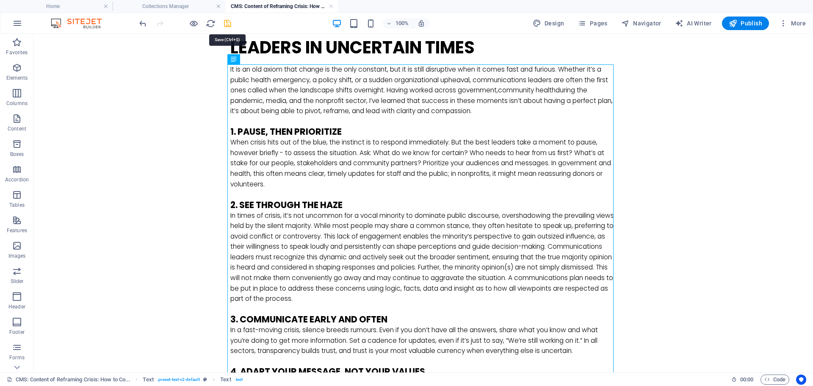
click at [224, 22] on icon "save" at bounding box center [228, 24] width 10 height 10
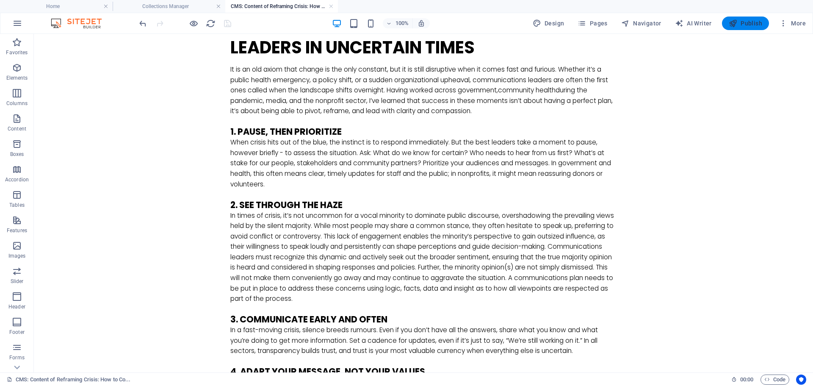
click at [745, 24] on span "Publish" at bounding box center [744, 23] width 33 height 8
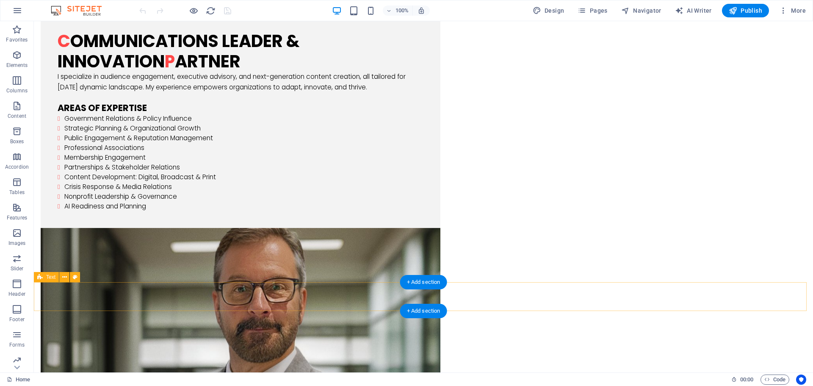
scroll to position [1270, 0]
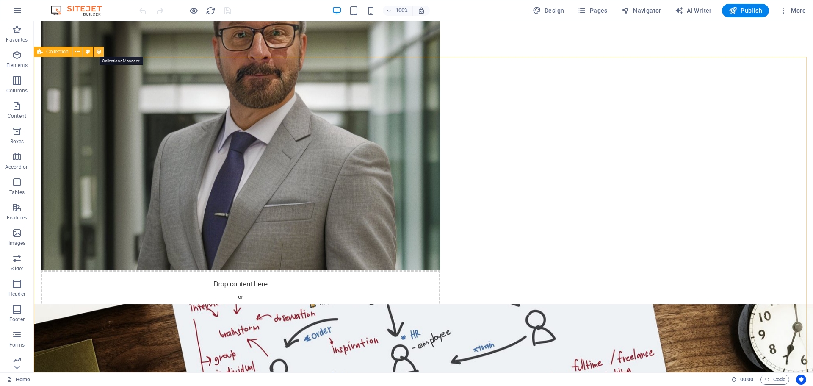
click at [99, 53] on icon at bounding box center [99, 51] width 6 height 9
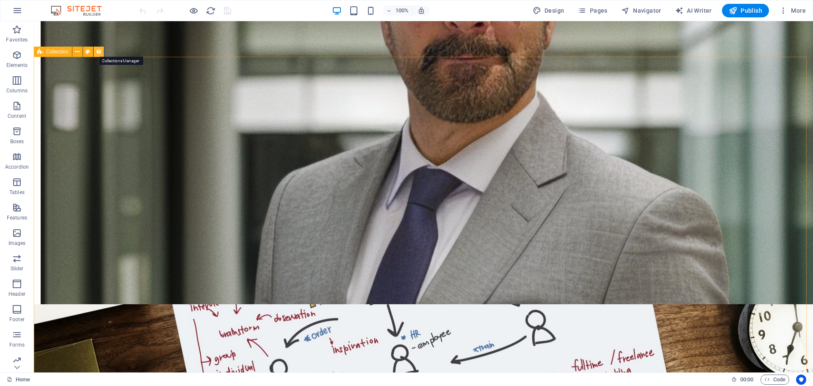
select select "columns.publishing_date_DESC"
select select "columns.status"
select select "columns.publishing_date"
select select "past"
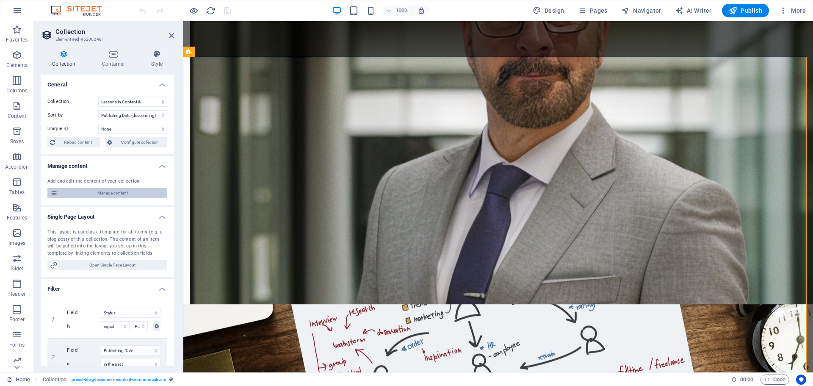
click at [100, 193] on span "Manage content" at bounding box center [112, 193] width 105 height 10
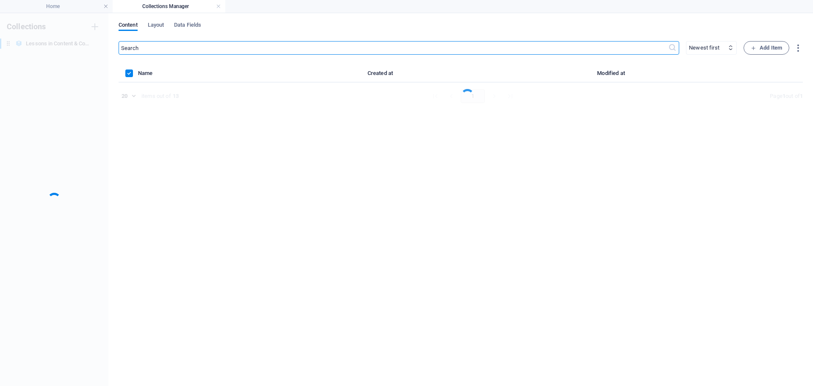
scroll to position [0, 0]
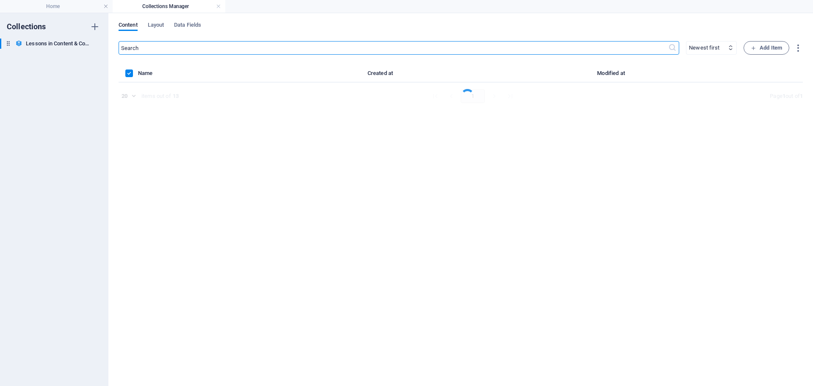
select select "columns.publishing_date_ASC"
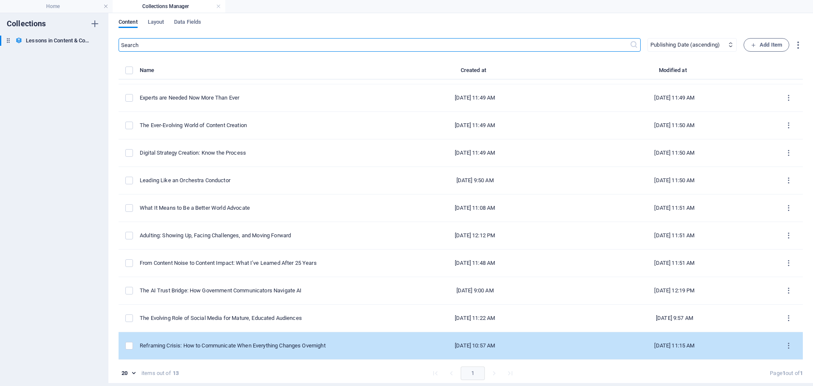
scroll to position [4, 0]
click at [784, 342] on icon "items list" at bounding box center [788, 345] width 8 height 8
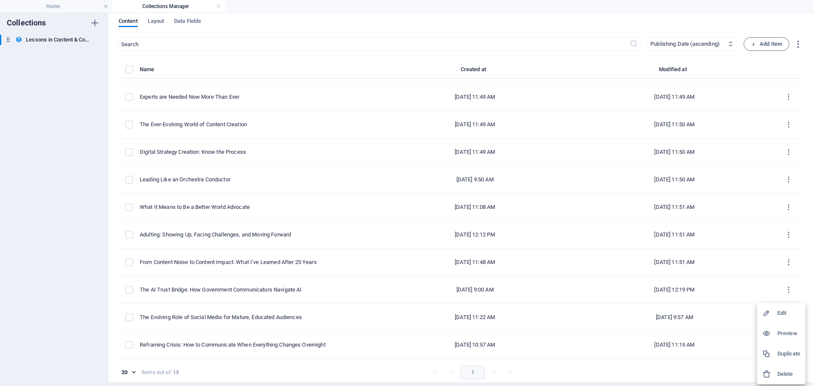
click at [779, 312] on h6 "Edit" at bounding box center [788, 313] width 23 height 10
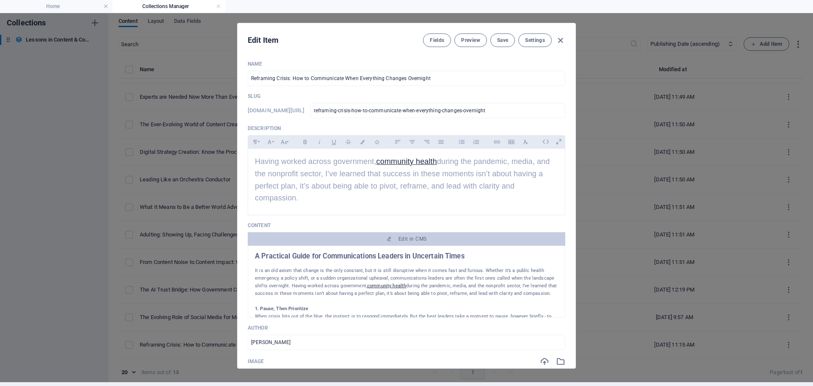
scroll to position [0, 0]
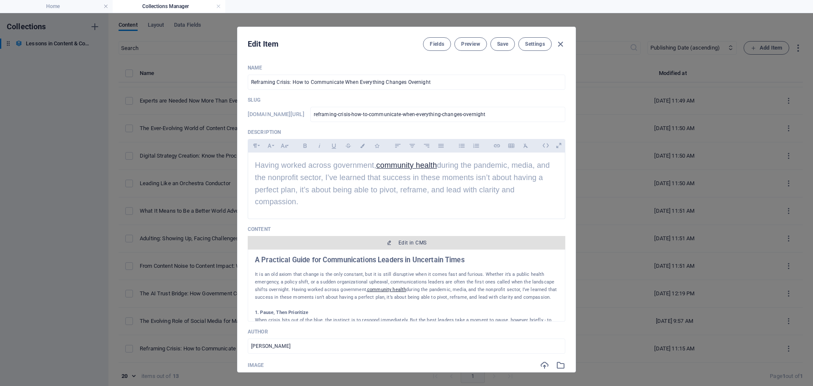
click at [391, 240] on span "Edit in CMS" at bounding box center [406, 242] width 311 height 7
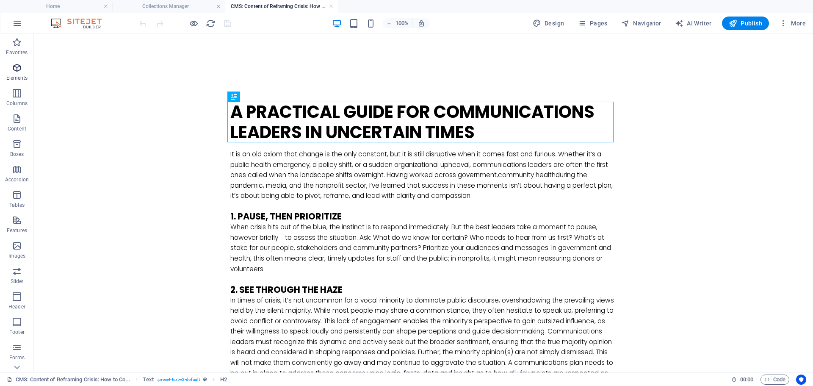
click at [15, 70] on icon "button" at bounding box center [17, 68] width 10 height 10
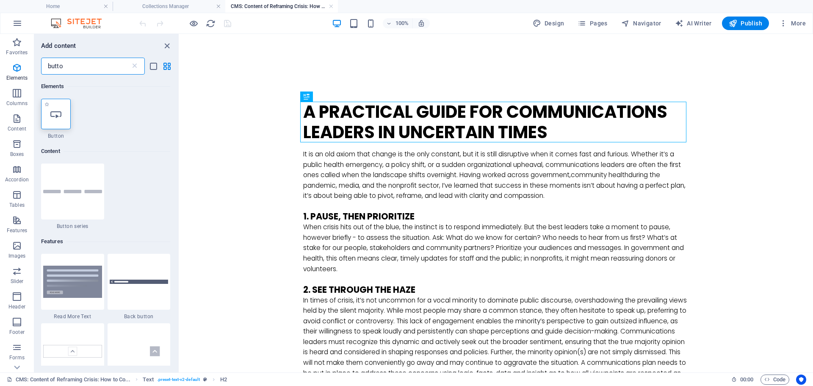
type input "butto"
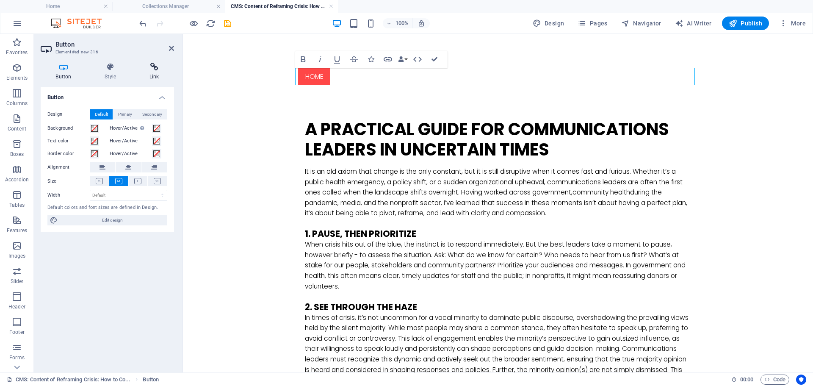
click at [152, 66] on icon at bounding box center [154, 67] width 40 height 8
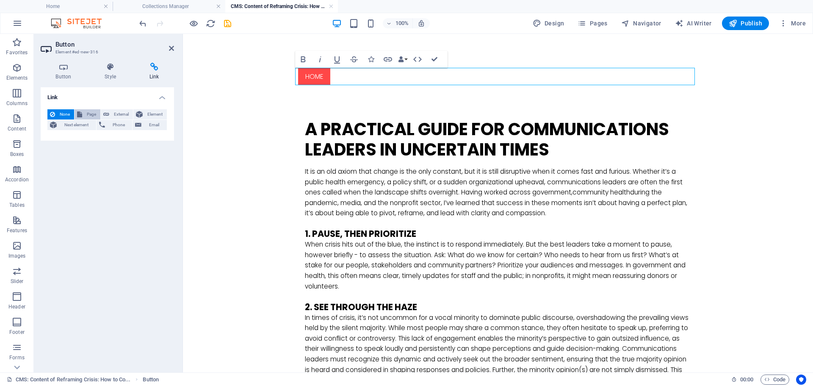
click at [83, 112] on button "Page" at bounding box center [87, 114] width 26 height 10
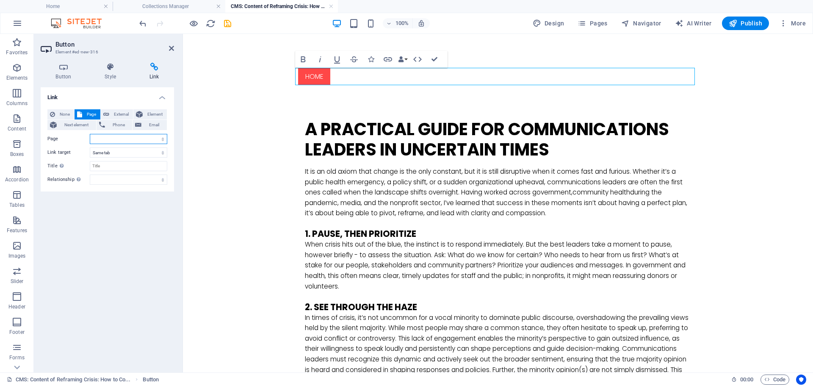
click at [151, 139] on select "Home Subpage Legal Notice Privacy Consulting" at bounding box center [128, 139] width 77 height 10
select select "0"
click at [90, 134] on select "Home Subpage Legal Notice Privacy Consulting" at bounding box center [128, 139] width 77 height 10
click at [120, 163] on input "Title Additional link description, should not be the same as the link text. The…" at bounding box center [128, 166] width 77 height 10
type input "HOME"
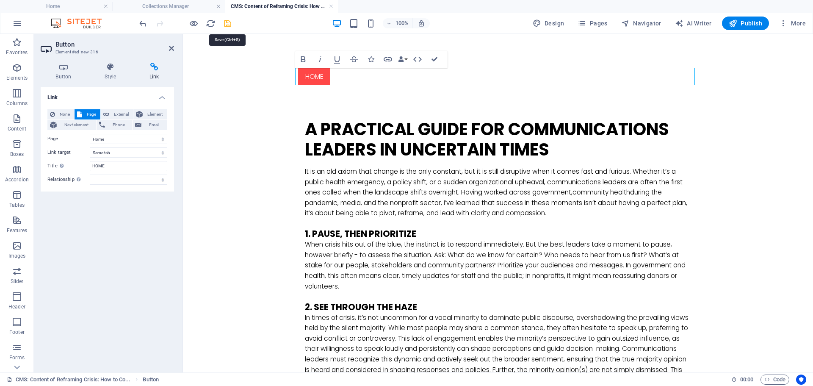
click at [228, 23] on icon "save" at bounding box center [228, 24] width 10 height 10
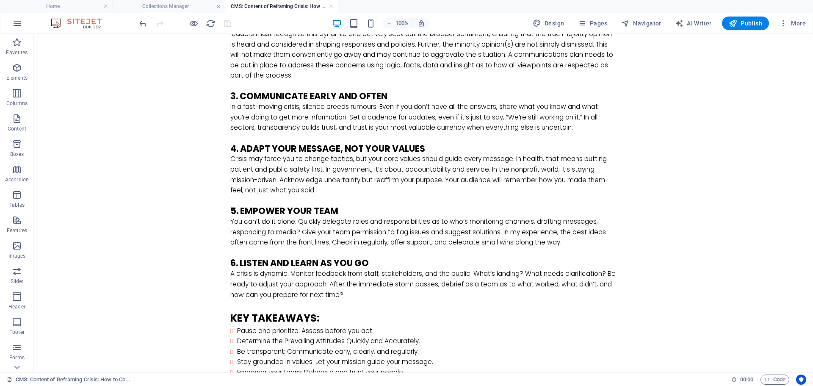
scroll to position [423, 0]
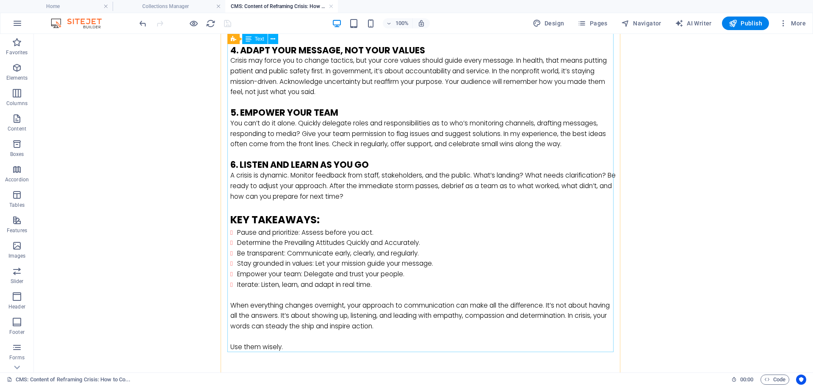
click at [593, 316] on div "It is an old axiom that change is the only constant, but it is still disruptive…" at bounding box center [423, 47] width 386 height 609
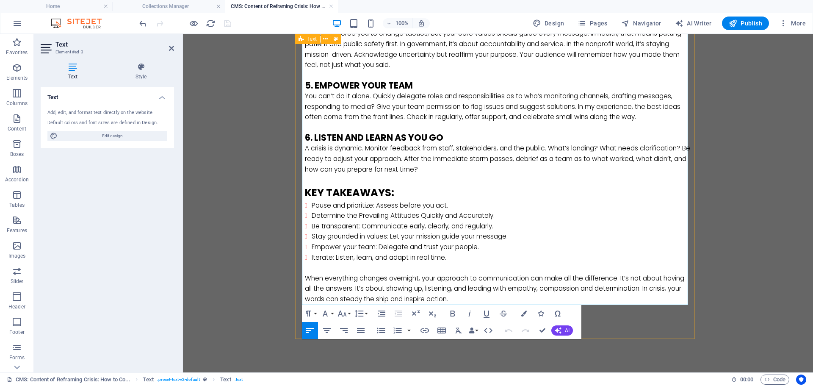
scroll to position [471, 0]
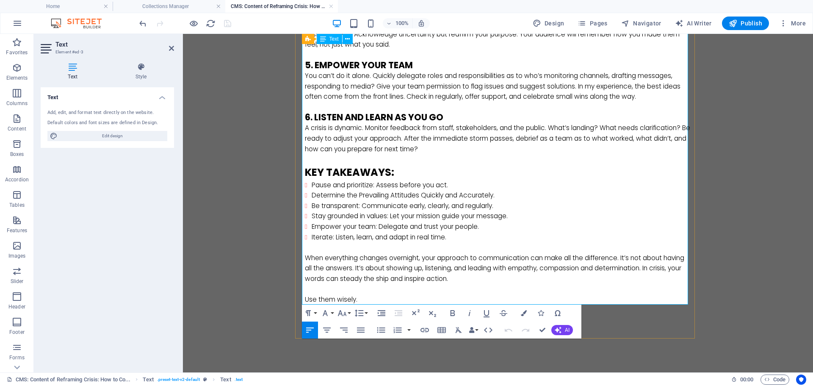
click at [668, 268] on p "When everything changes overnight, your approach to communication can make all …" at bounding box center [498, 268] width 386 height 31
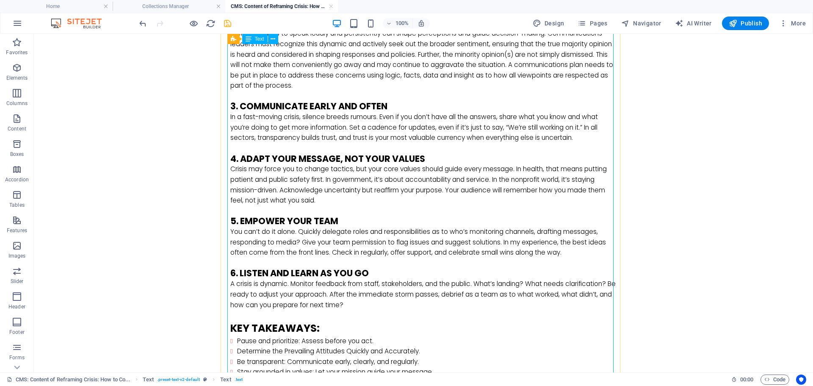
scroll to position [301, 0]
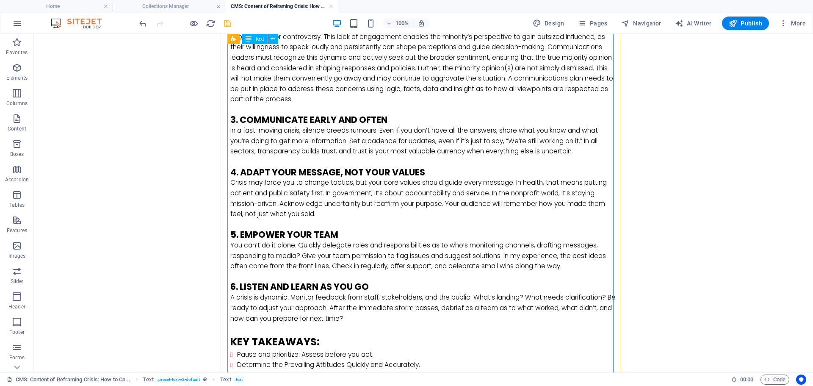
click at [528, 141] on div "It is an old axiom that change is the only constant, but it is still disruptive…" at bounding box center [423, 169] width 386 height 609
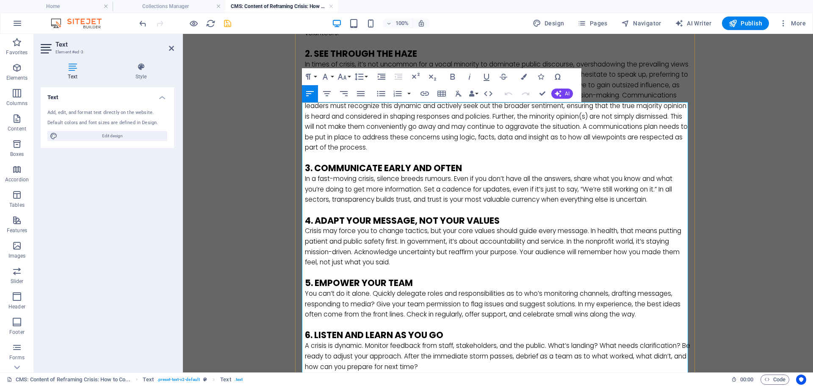
scroll to position [254, 0]
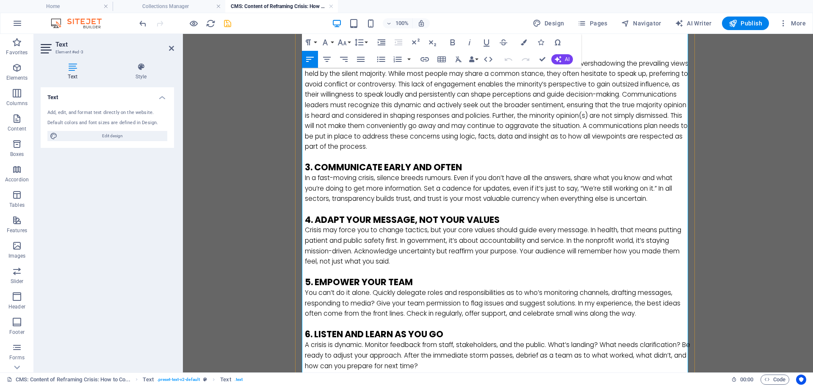
click at [600, 188] on p "In a fast-moving crisis, silence breeds rumours. Even if you don’t have all the…" at bounding box center [498, 188] width 386 height 31
click at [678, 188] on p "In a fast-moving crisis, silence breeds rumours. Even if you don’t have all the…" at bounding box center [498, 188] width 386 height 31
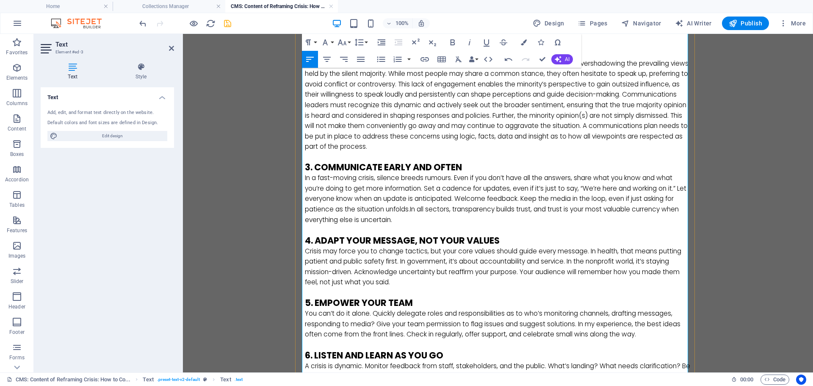
click at [483, 225] on p at bounding box center [498, 230] width 386 height 11
click at [526, 199] on p "In a fast-moving crisis, silence breeds rumours. Even if you don’t have all the…" at bounding box center [498, 199] width 386 height 52
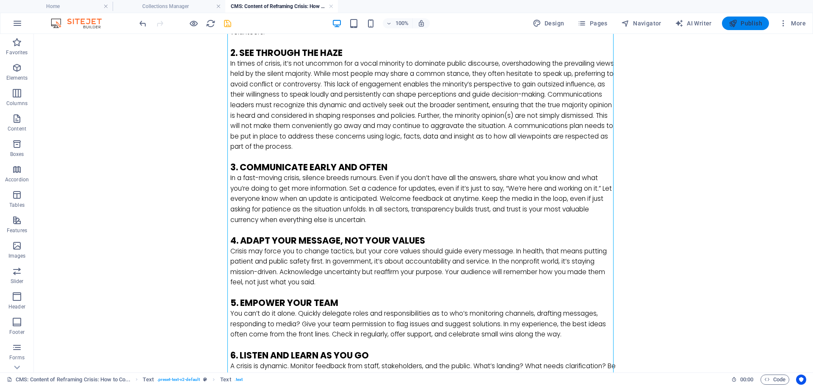
click at [736, 25] on icon "button" at bounding box center [732, 23] width 8 height 8
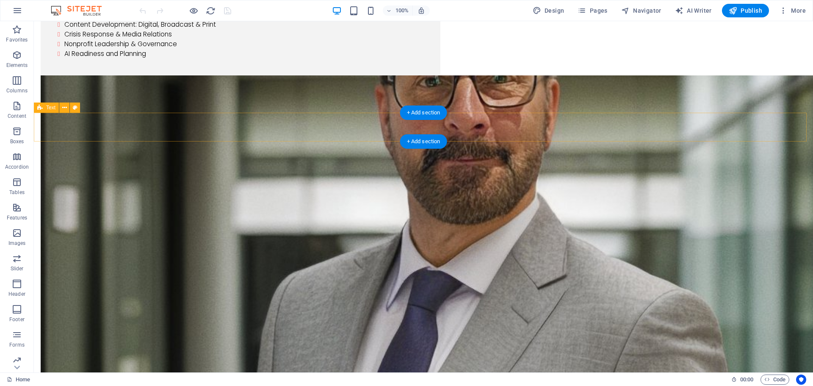
scroll to position [1185, 0]
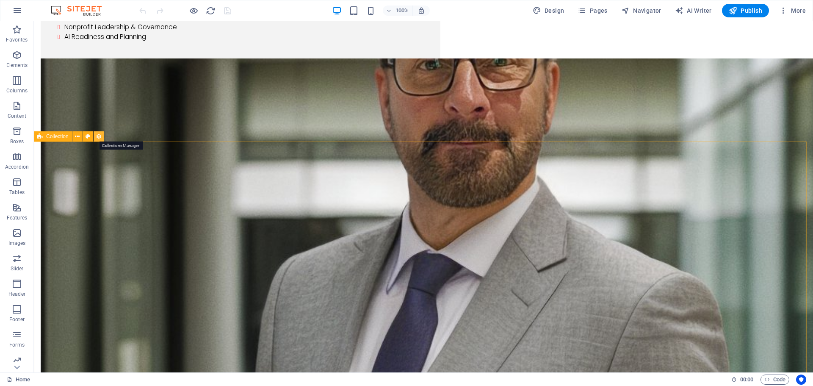
click at [98, 138] on icon at bounding box center [99, 136] width 6 height 9
select select "columns.publishing_date_DESC"
select select "columns.status"
select select "columns.publishing_date"
select select "past"
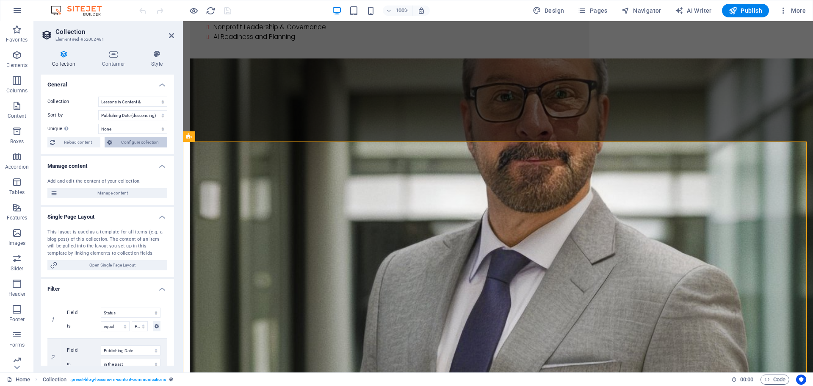
click at [115, 143] on span "Configure collection" at bounding box center [140, 142] width 50 height 10
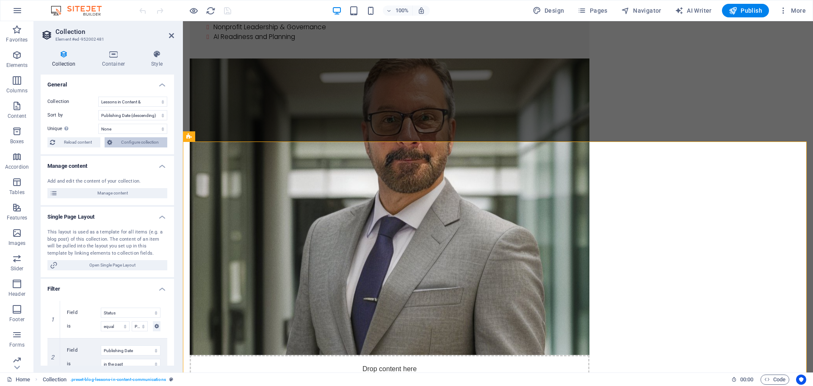
scroll to position [0, 0]
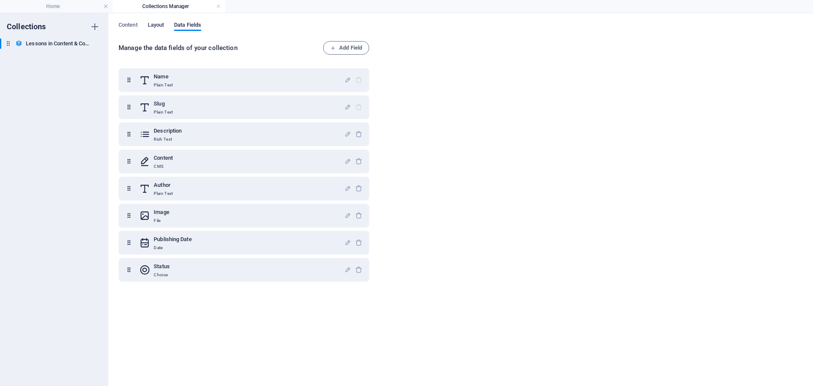
click at [154, 26] on span "Layout" at bounding box center [156, 26] width 17 height 12
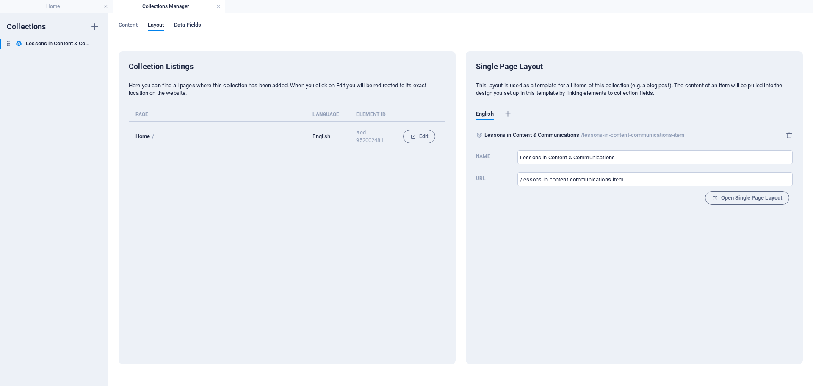
click at [187, 26] on span "Data Fields" at bounding box center [187, 26] width 27 height 12
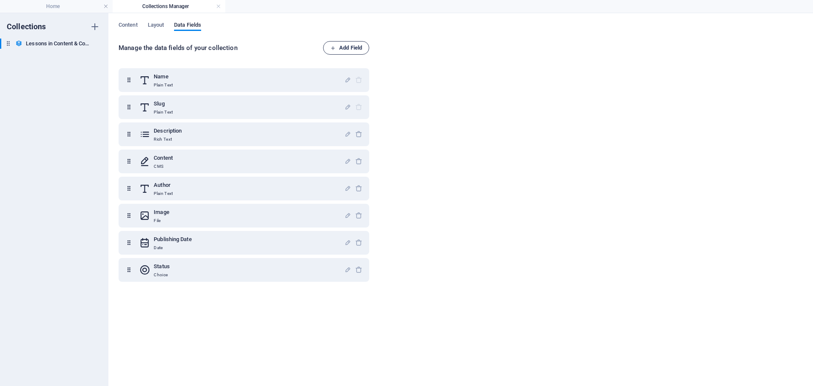
click at [338, 45] on span "Add Field" at bounding box center [346, 48] width 32 height 10
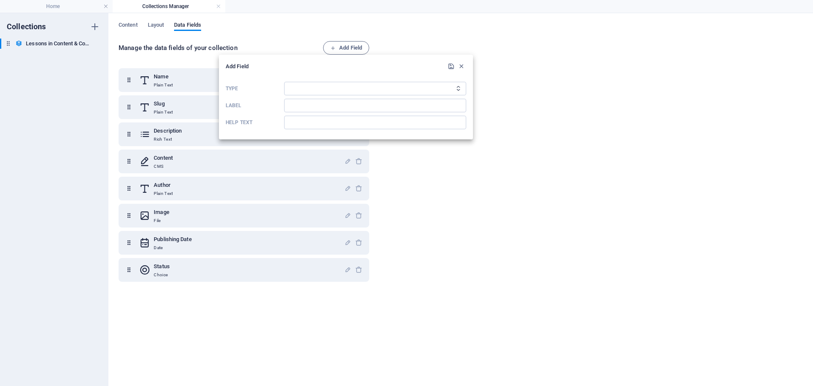
click at [458, 89] on icon "Type" at bounding box center [458, 88] width 6 height 6
click at [456, 88] on icon "Type" at bounding box center [458, 88] width 6 height 6
click at [432, 87] on select "Plain Text Link CMS Rich Text File Multiple Files Checkbox Choice Date Number" at bounding box center [375, 89] width 182 height 14
select select "link"
click at [284, 82] on select "Plain Text Link CMS Rich Text File Multiple Files Checkbox Choice Date Number" at bounding box center [375, 89] width 182 height 14
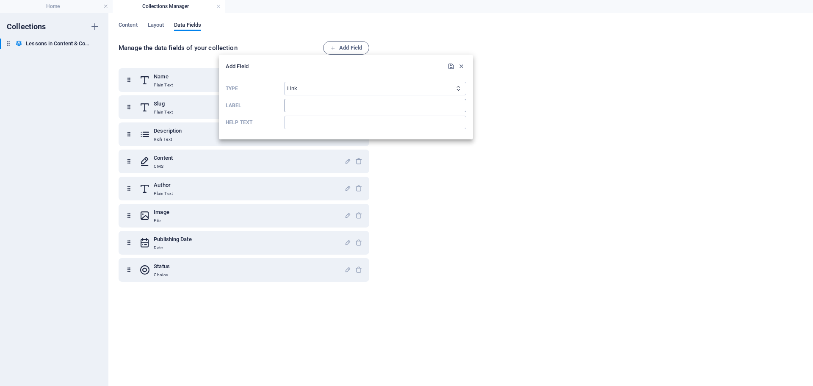
click at [331, 104] on input "Label" at bounding box center [375, 106] width 182 height 14
type input "BACK"
click at [304, 120] on input "Help text" at bounding box center [375, 123] width 182 height 14
type input "Home Page"
click at [451, 66] on icon "submit" at bounding box center [450, 66] width 7 height 7
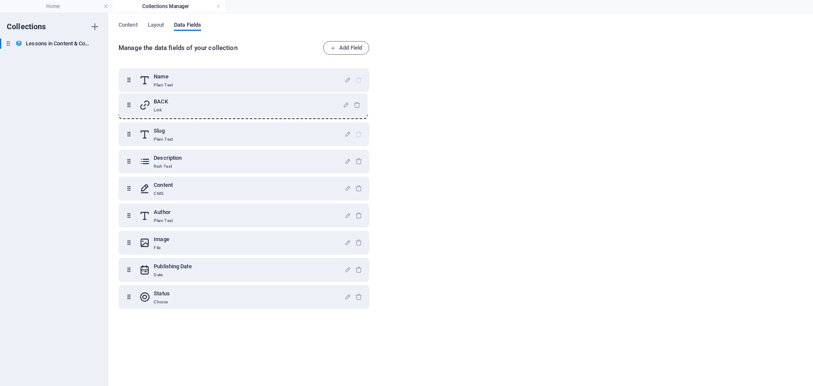
drag, startPoint x: 127, startPoint y: 298, endPoint x: 127, endPoint y: 104, distance: 194.7
click at [127, 104] on div "Name Plain Text Slug Plain Text Description Rich Text Content CMS Author Plain …" at bounding box center [244, 188] width 251 height 240
click at [144, 106] on icon at bounding box center [144, 107] width 11 height 17
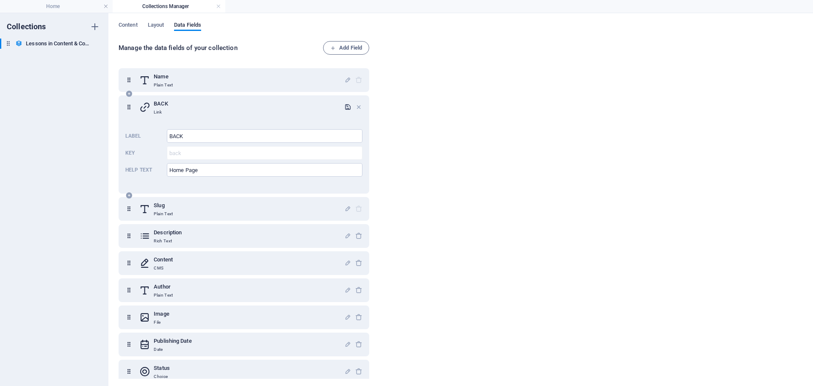
click at [346, 108] on icon "button" at bounding box center [347, 106] width 7 height 7
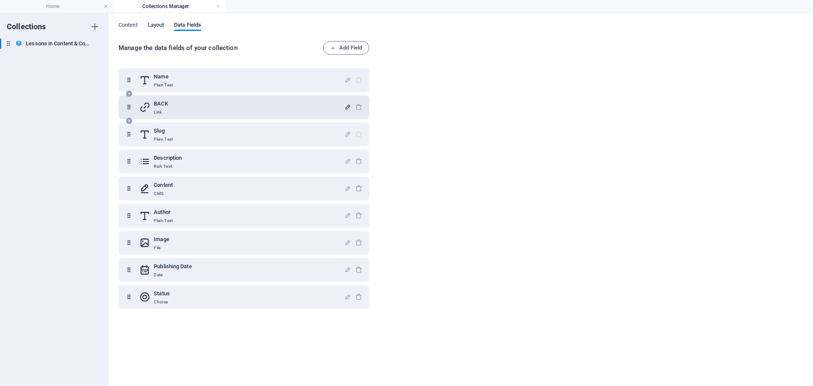
click at [160, 26] on span "Layout" at bounding box center [156, 26] width 17 height 12
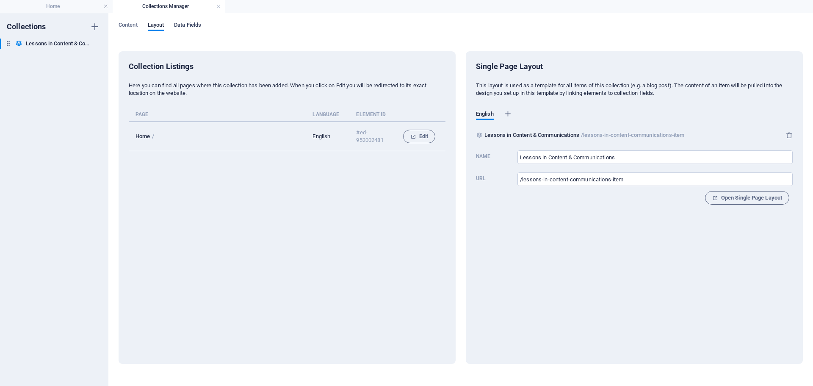
click at [184, 25] on span "Data Fields" at bounding box center [187, 26] width 27 height 12
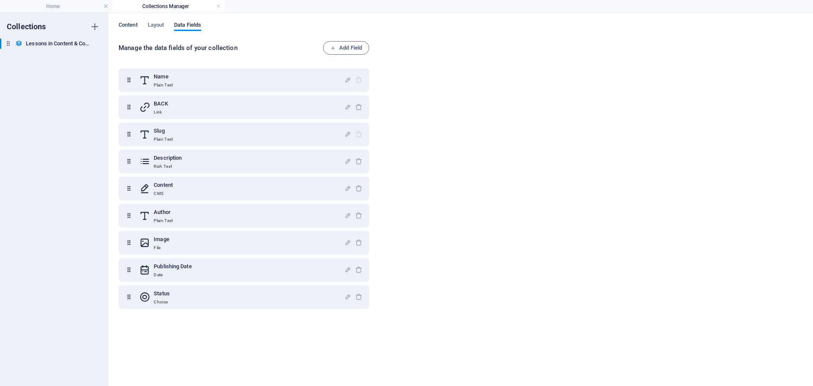
click at [126, 24] on span "Content" at bounding box center [128, 26] width 19 height 12
select select "columns.publishing_date_ASC"
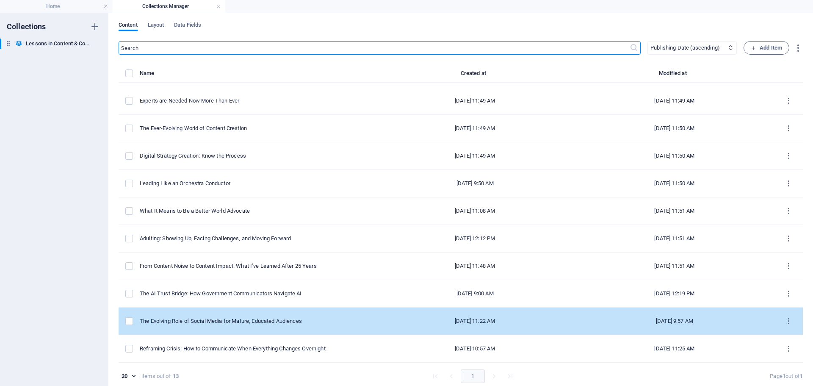
scroll to position [4, 0]
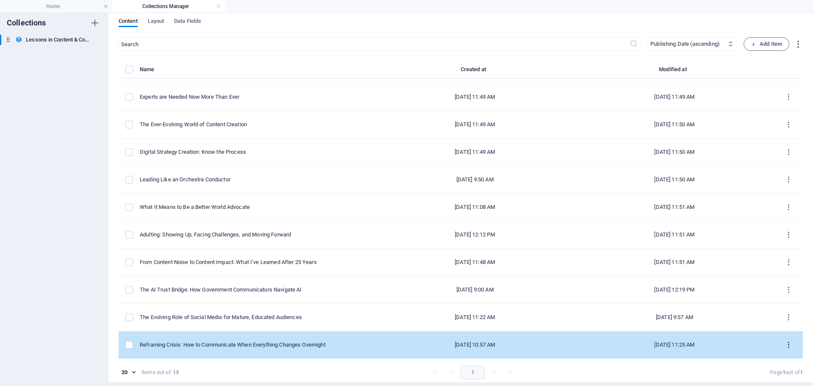
click at [786, 346] on icon "items list" at bounding box center [788, 345] width 8 height 8
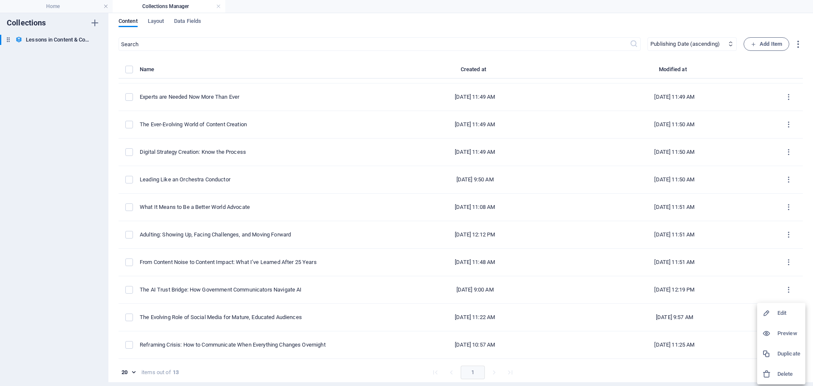
click at [777, 312] on div at bounding box center [769, 313] width 15 height 8
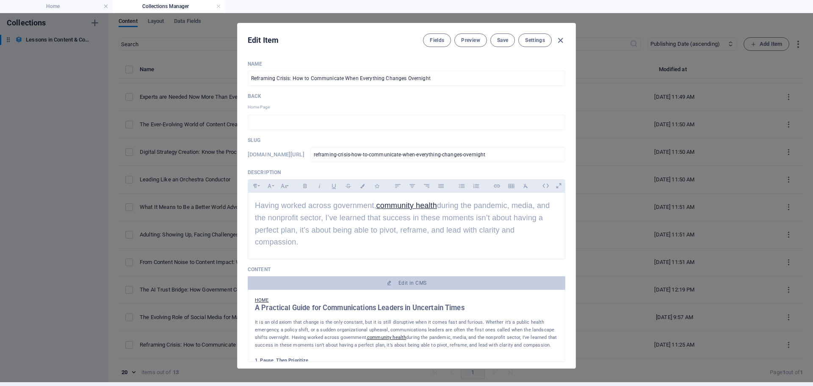
scroll to position [0, 0]
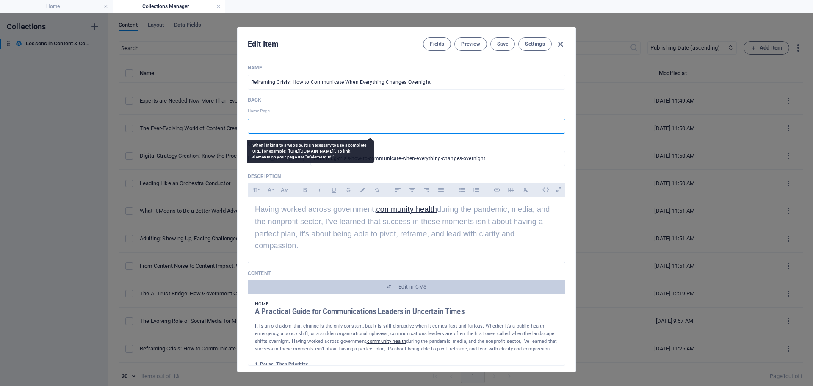
click at [290, 126] on input "text" at bounding box center [406, 126] width 317 height 15
paste input "https://www.ghentdigital.ca/"
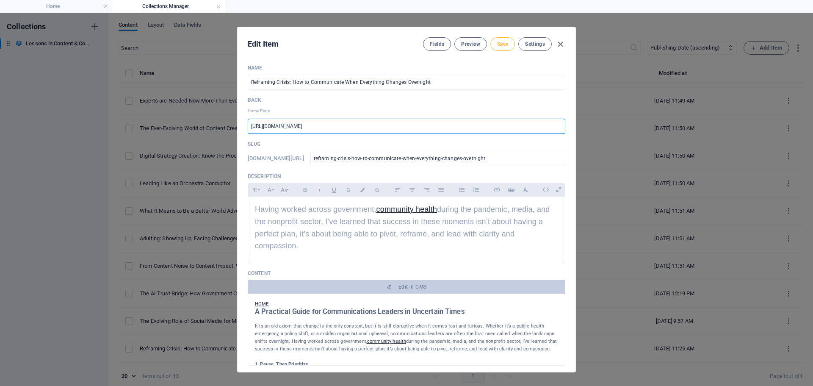
type input "https://www.ghentdigital.ca/"
click at [499, 47] on span "Save" at bounding box center [502, 44] width 11 height 7
click at [470, 45] on span "Preview" at bounding box center [470, 44] width 19 height 7
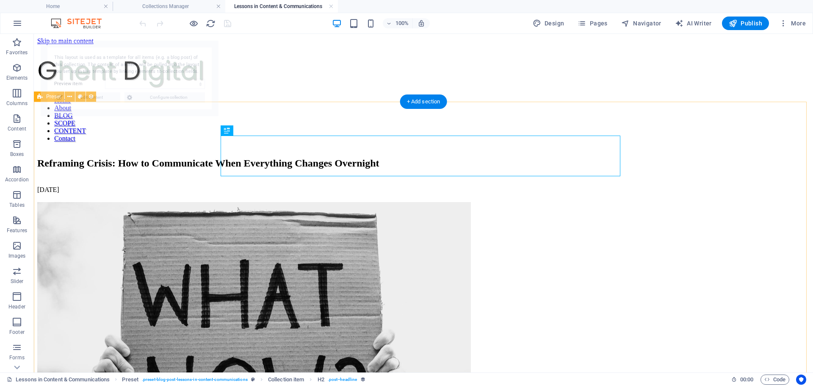
select select "68e3d8eb451eebe2c80ce344"
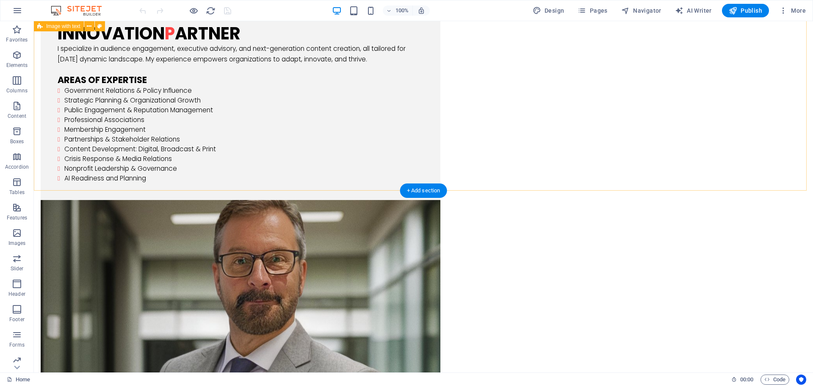
scroll to position [1185, 0]
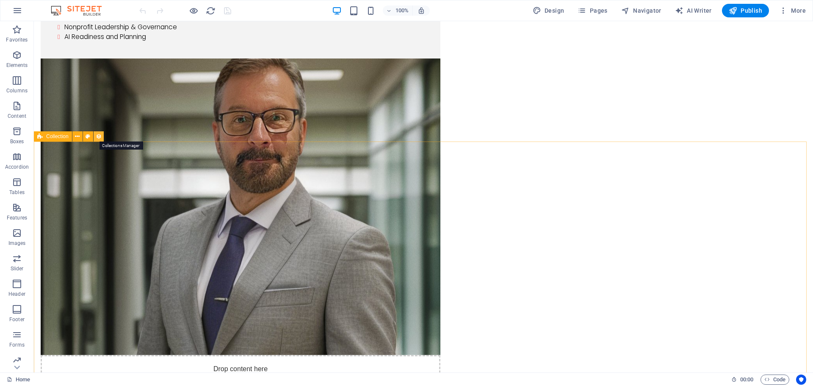
click at [99, 138] on icon at bounding box center [99, 136] width 6 height 9
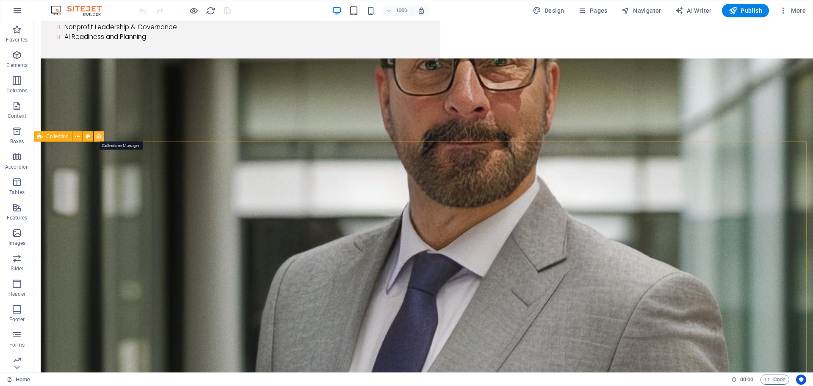
select select "columns.publishing_date_DESC"
select select "columns.status"
select select "columns.publishing_date"
select select "past"
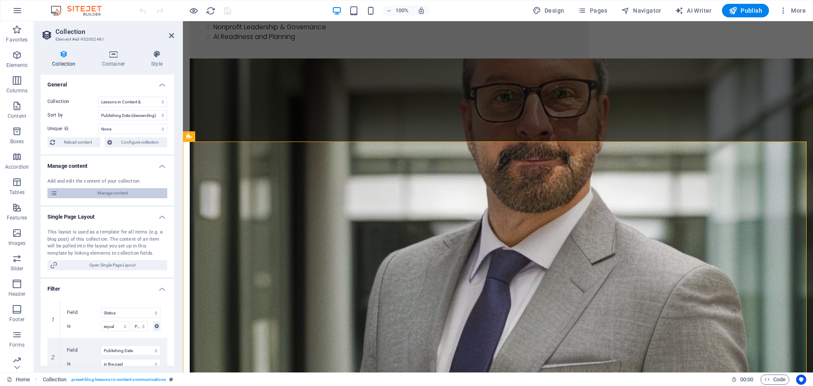
click at [105, 191] on span "Manage content" at bounding box center [112, 193] width 105 height 10
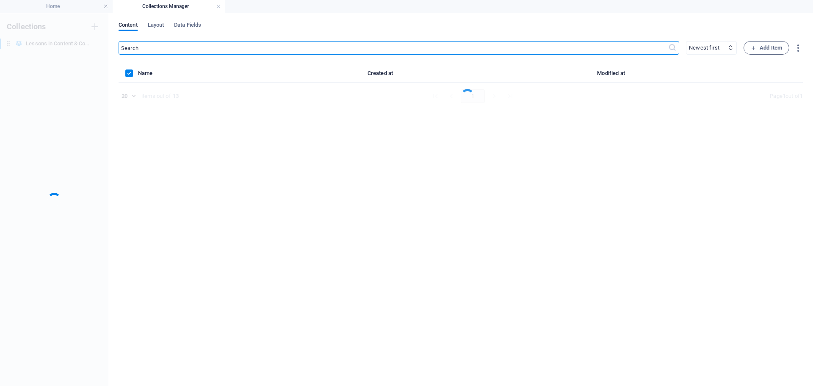
scroll to position [0, 0]
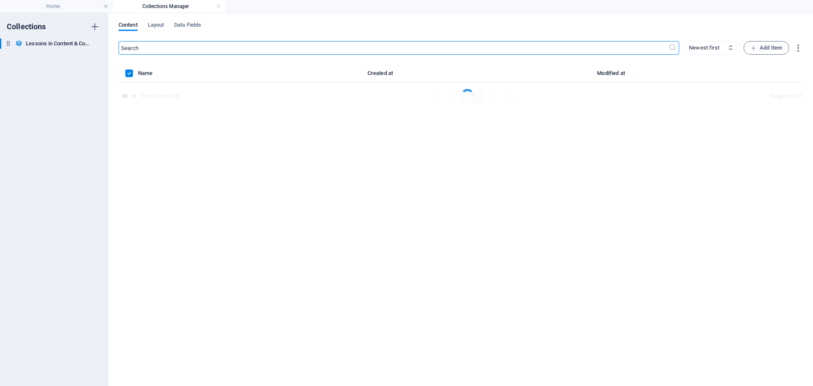
select select "columns.publishing_date_ASC"
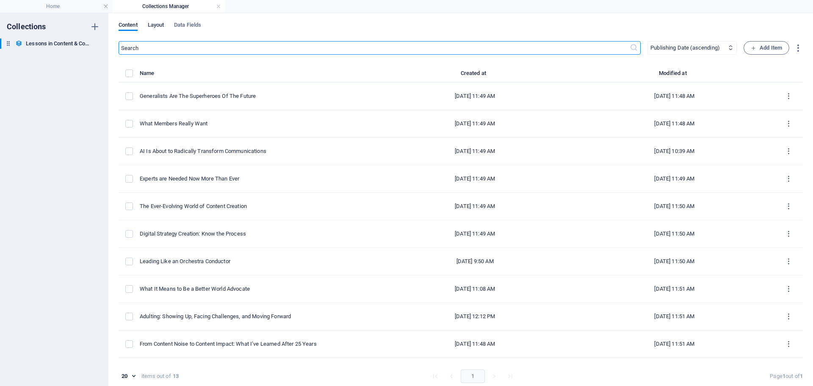
click at [157, 23] on span "Layout" at bounding box center [156, 26] width 17 height 12
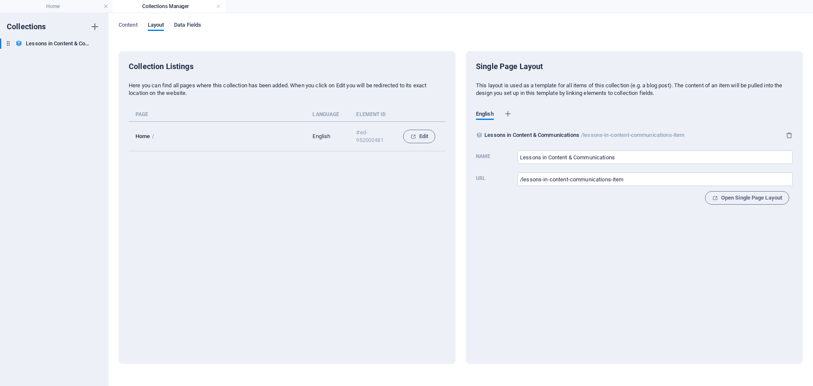
click at [199, 23] on span "Data Fields" at bounding box center [187, 26] width 27 height 12
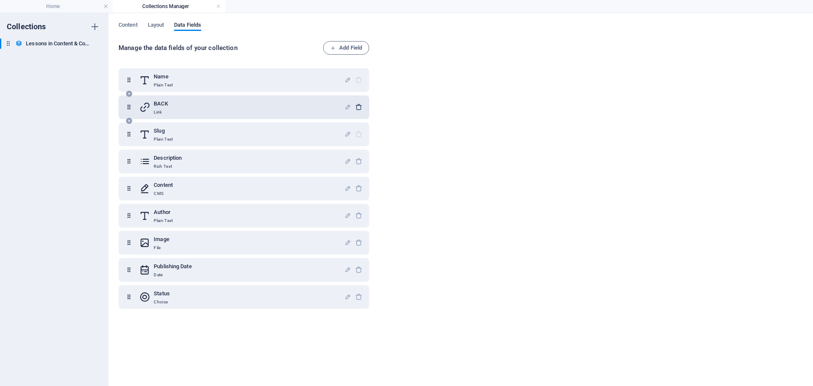
click at [358, 106] on icon "button" at bounding box center [358, 106] width 7 height 7
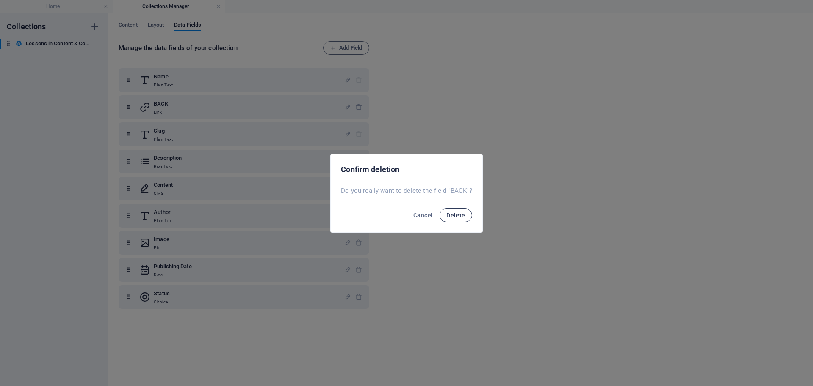
click at [452, 214] on span "Delete" at bounding box center [455, 215] width 19 height 7
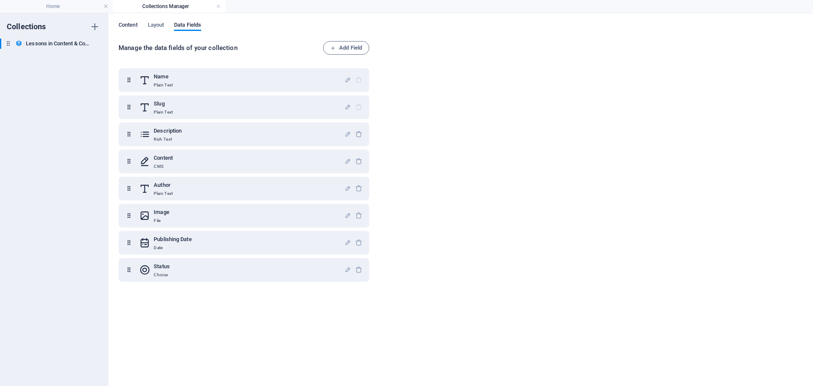
click at [127, 24] on span "Content" at bounding box center [128, 26] width 19 height 12
select select "columns.publishing_date_ASC"
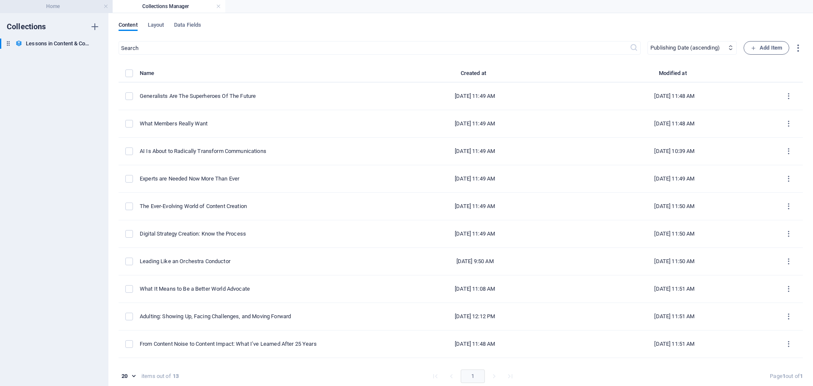
click at [92, 6] on h4 "Home" at bounding box center [56, 6] width 113 height 9
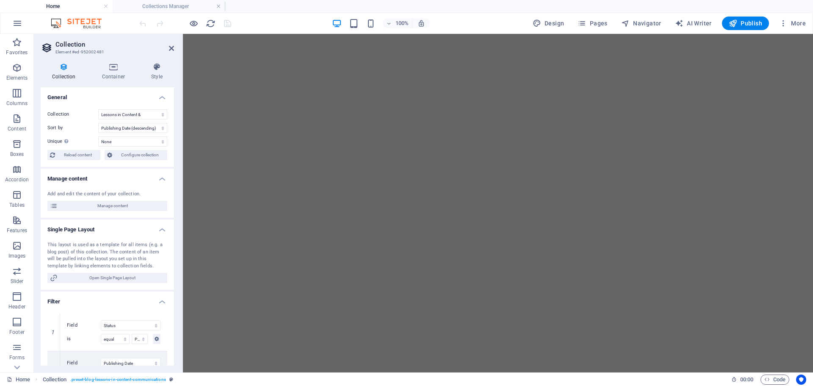
scroll to position [1185, 0]
